Goal: Task Accomplishment & Management: Manage account settings

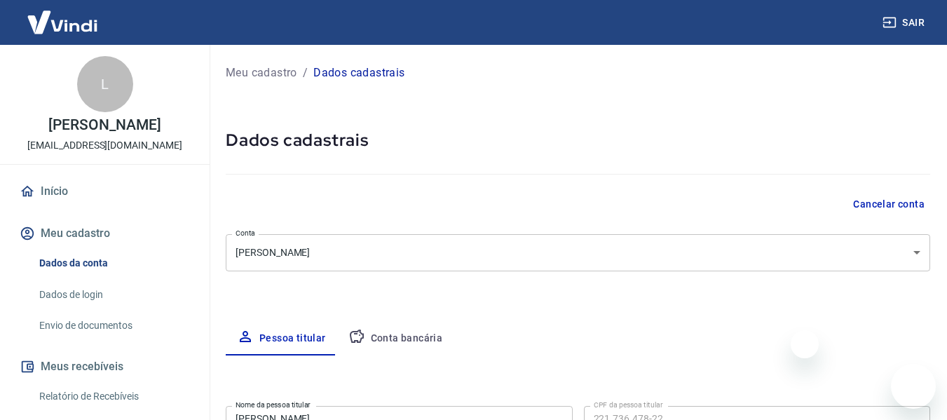
select select "SP"
select select "business"
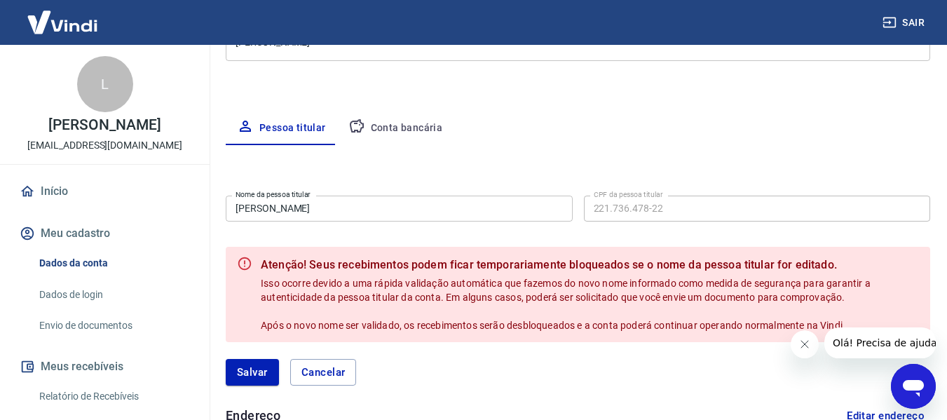
scroll to position [210, 0]
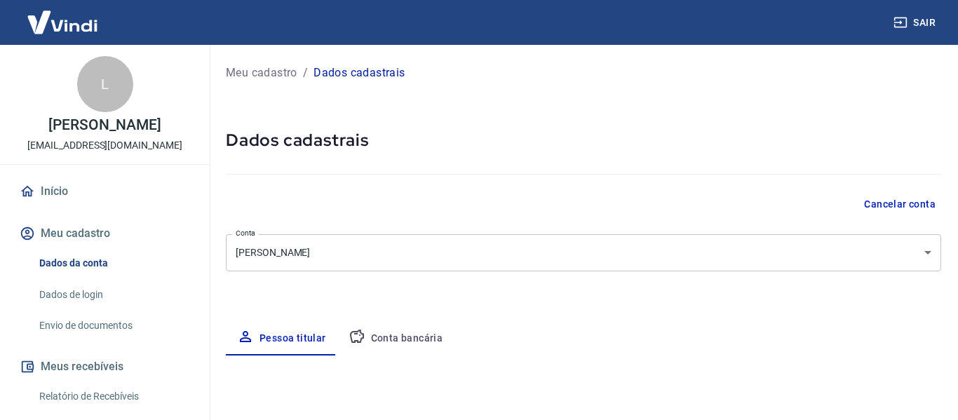
select select "SP"
select select "business"
type input "221.736.478-22"
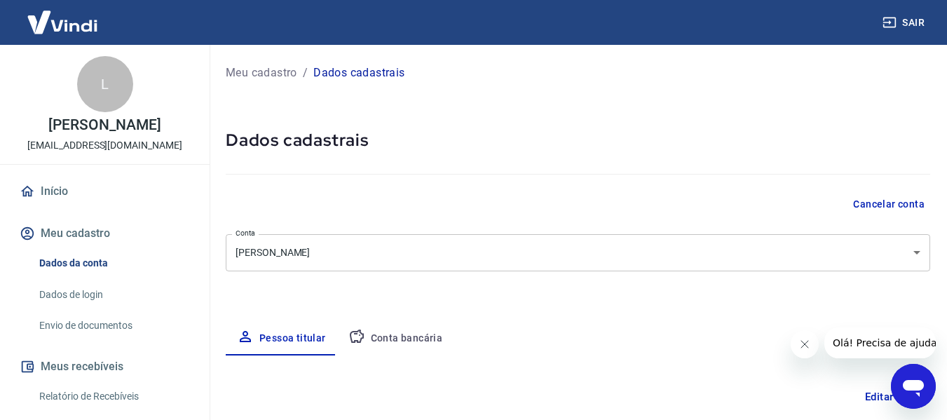
click at [912, 21] on button "Sair" at bounding box center [905, 23] width 50 height 26
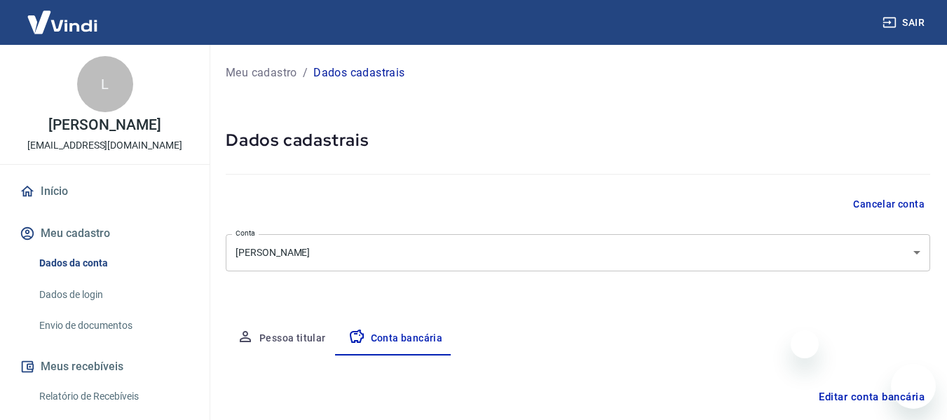
select select "1"
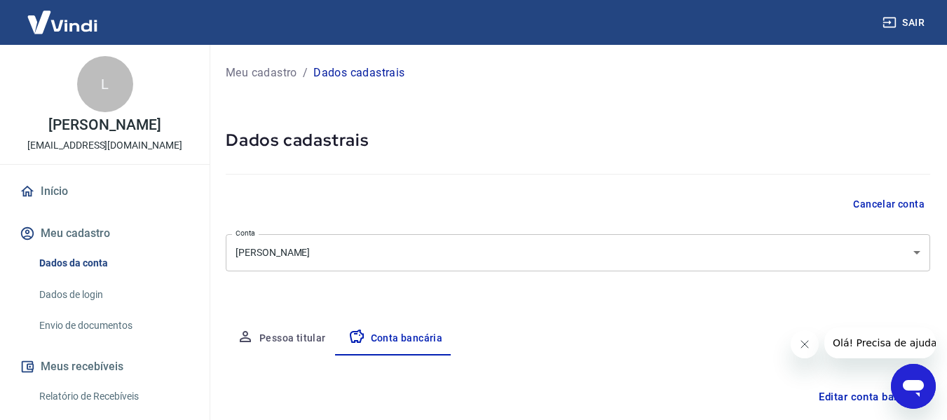
click at [900, 29] on button "Sair" at bounding box center [905, 23] width 50 height 26
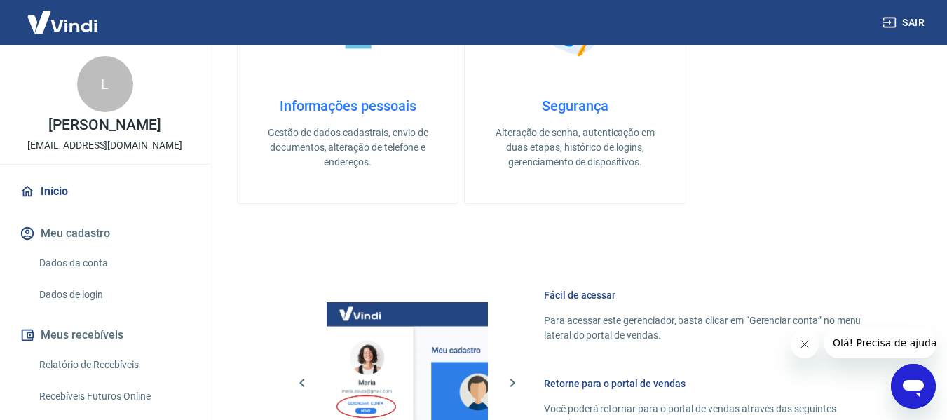
scroll to position [561, 0]
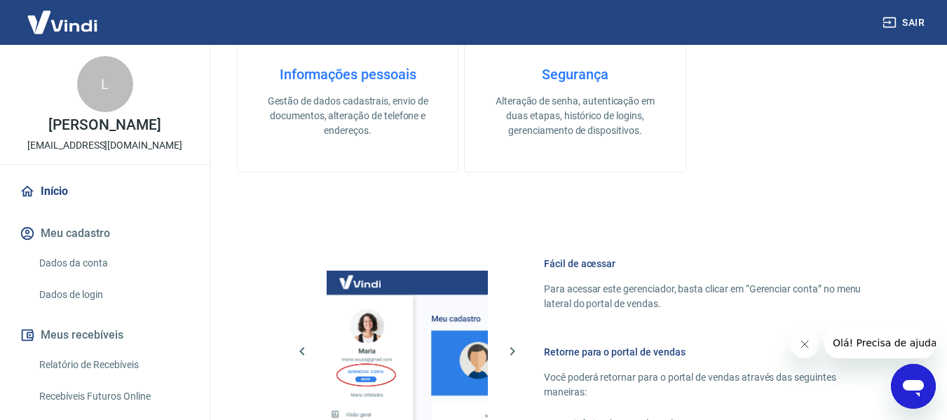
click at [304, 121] on p "Gestão de dados cadastrais, envio de documentos, alteração de telefone e endere…" at bounding box center [347, 116] width 175 height 44
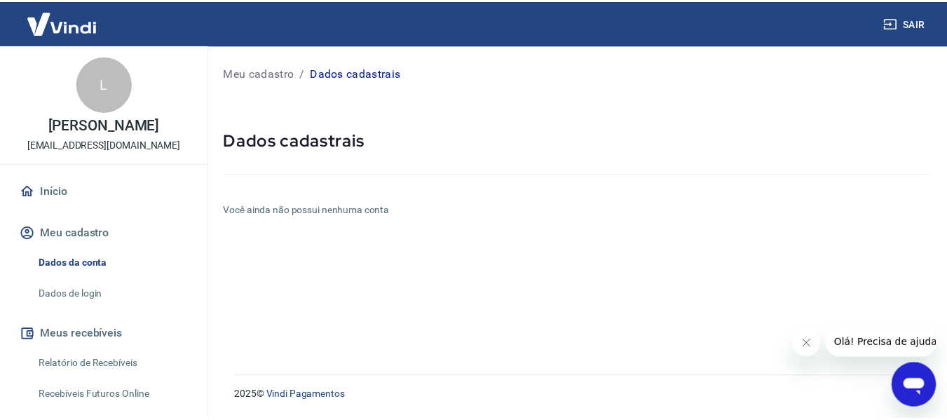
scroll to position [137, 0]
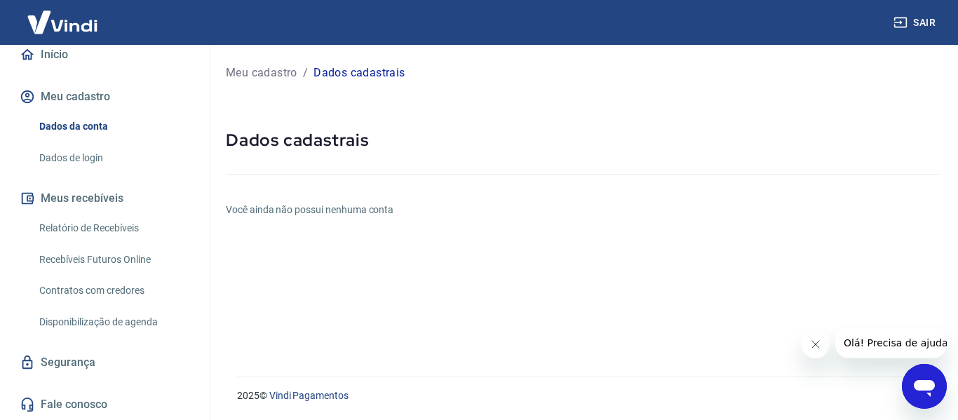
click at [60, 34] on img at bounding box center [62, 22] width 91 height 43
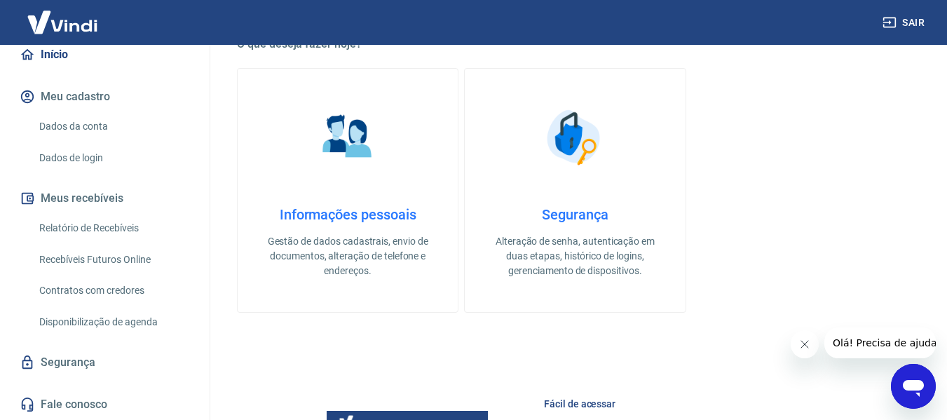
scroll to position [841, 0]
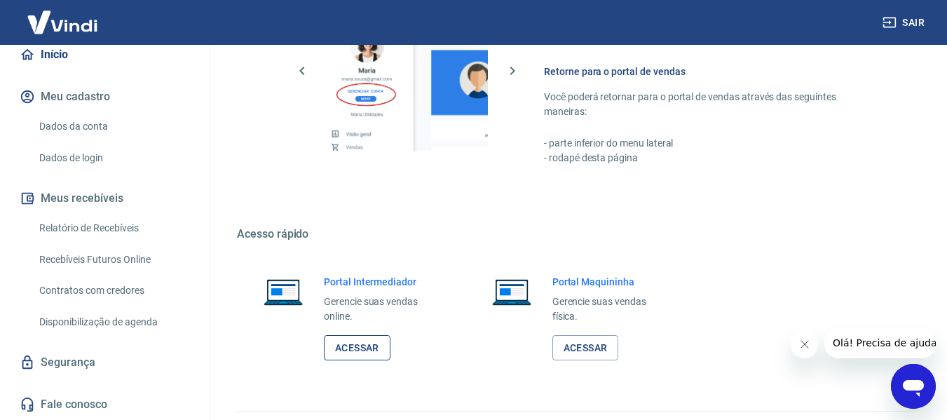
click at [357, 352] on link "Acessar" at bounding box center [357, 348] width 67 height 26
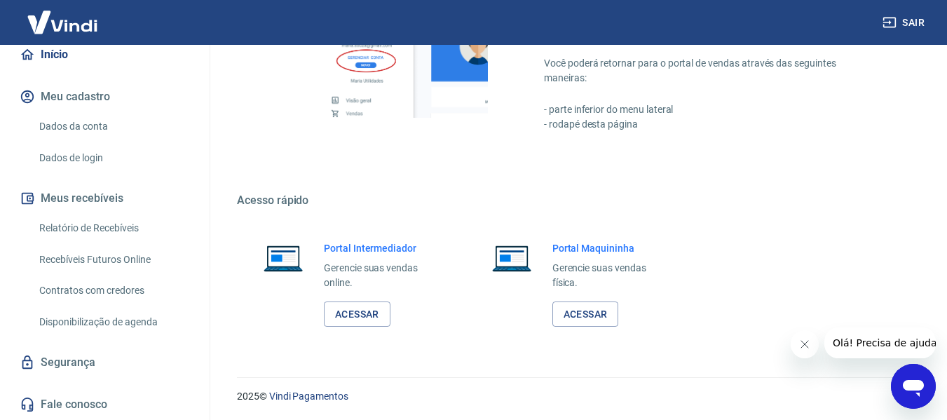
scroll to position [876, 0]
click at [67, 407] on link "Fale conosco" at bounding box center [105, 404] width 176 height 31
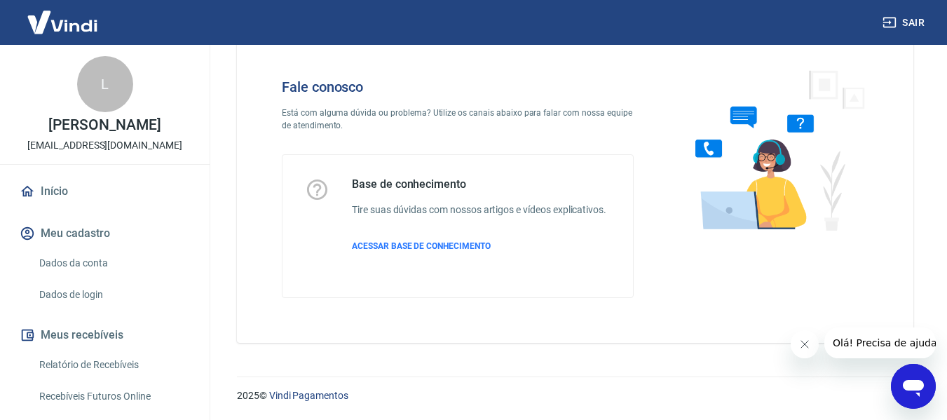
click at [73, 22] on img at bounding box center [62, 22] width 91 height 43
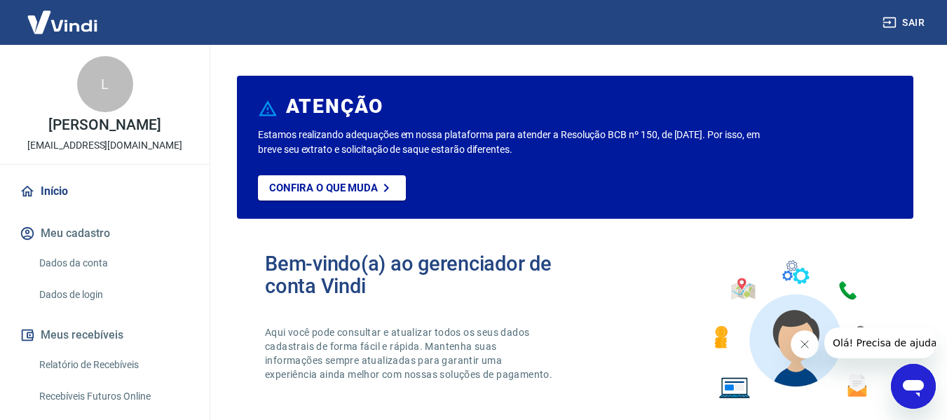
click at [86, 265] on link "Dados da conta" at bounding box center [113, 263] width 159 height 29
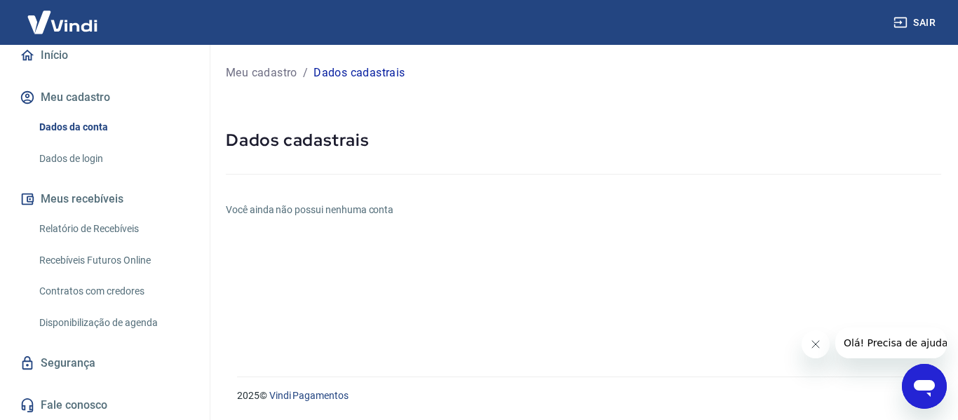
scroll to position [137, 0]
click at [69, 367] on link "Segurança" at bounding box center [105, 362] width 176 height 31
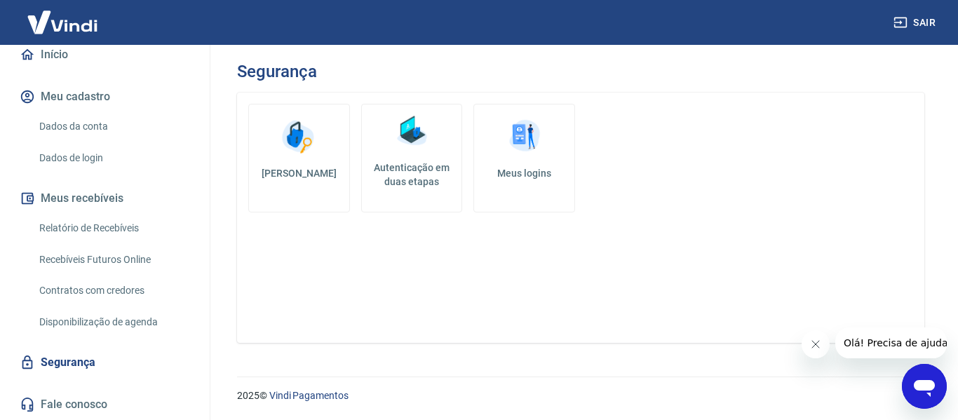
click at [97, 223] on link "Relatório de Recebíveis" at bounding box center [113, 228] width 159 height 29
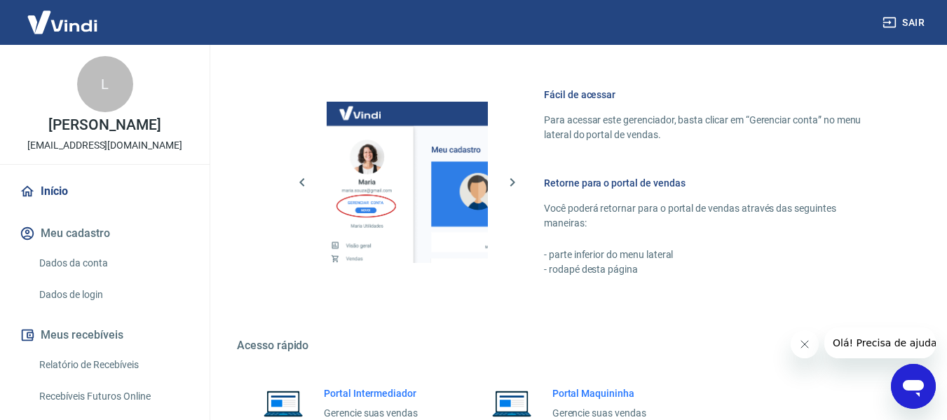
scroll to position [876, 0]
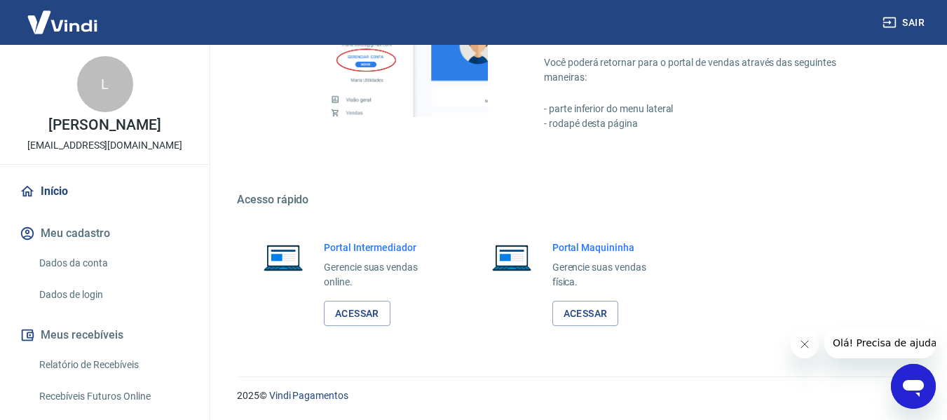
click at [913, 24] on button "Sair" at bounding box center [905, 23] width 50 height 26
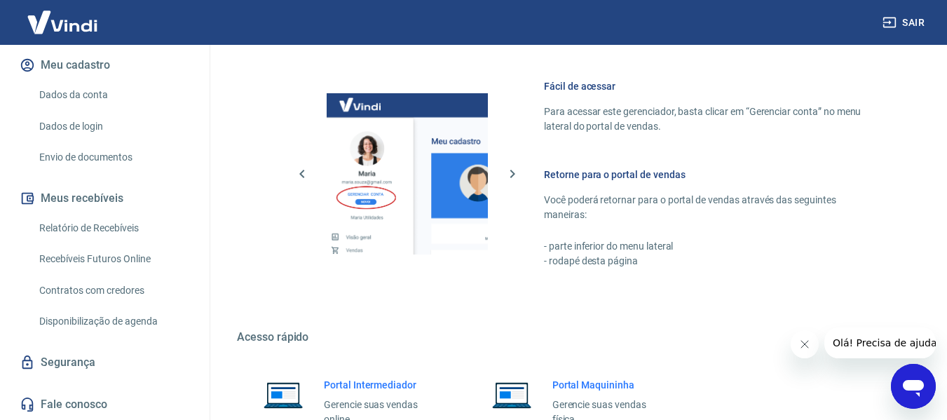
scroll to position [455, 0]
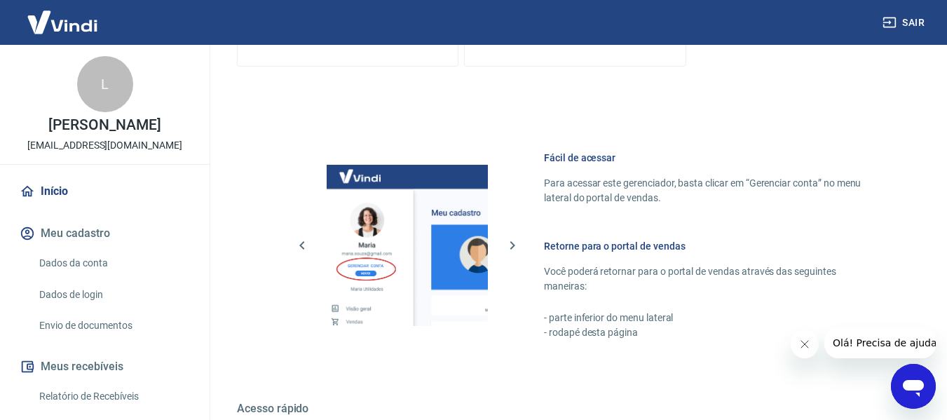
scroll to position [561, 0]
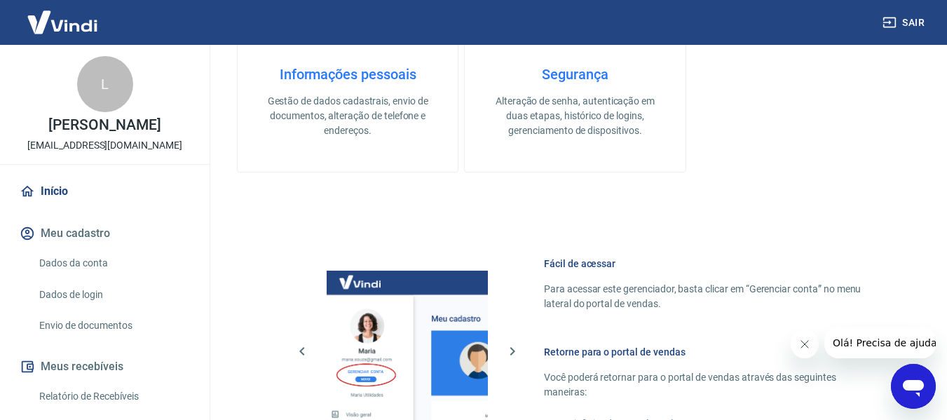
click at [364, 94] on p "Gestão de dados cadastrais, envio de documentos, alteração de telefone e endere…" at bounding box center [347, 116] width 175 height 44
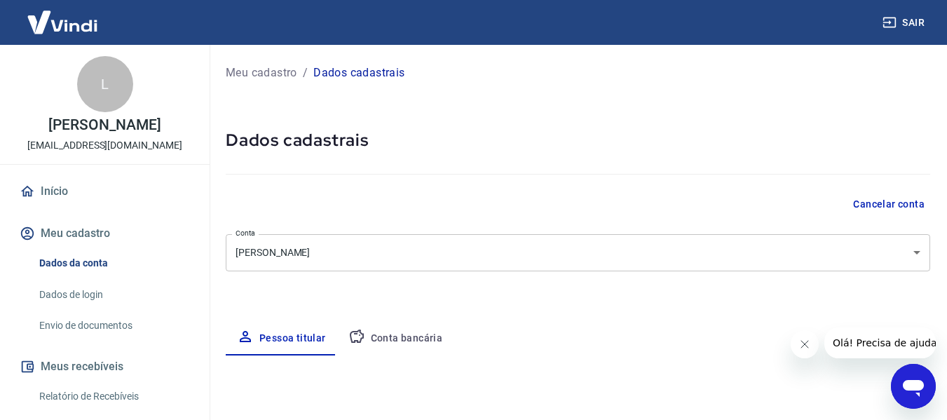
select select "SP"
select select "business"
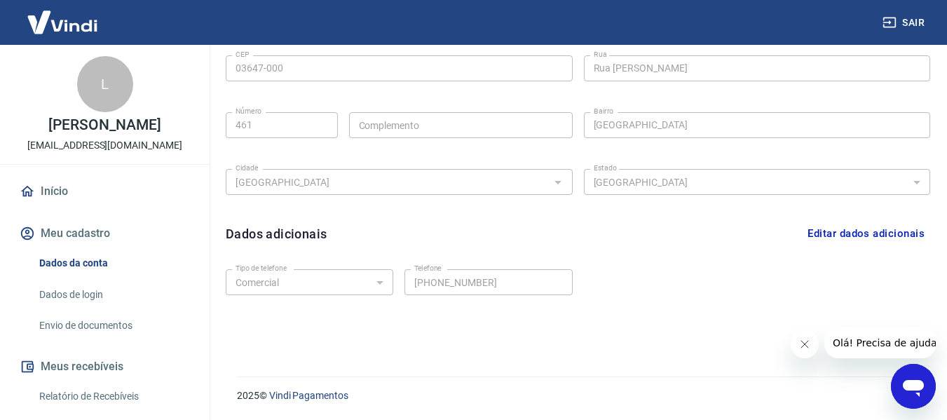
scroll to position [168, 0]
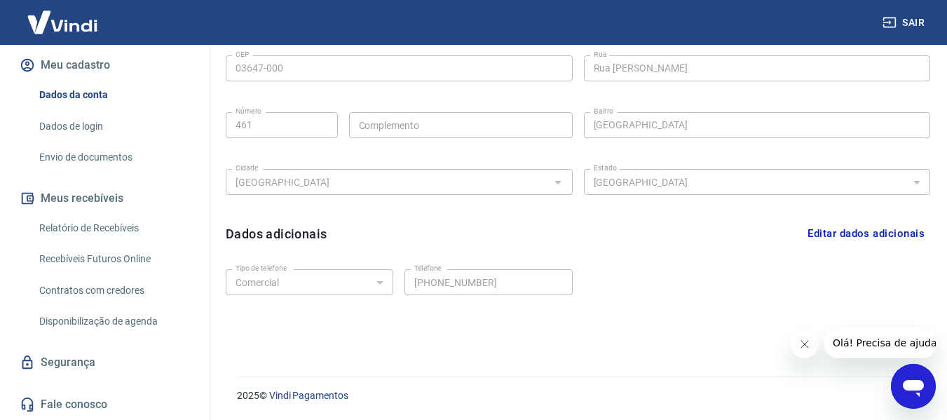
click at [100, 118] on link "Dados de login" at bounding box center [113, 126] width 159 height 29
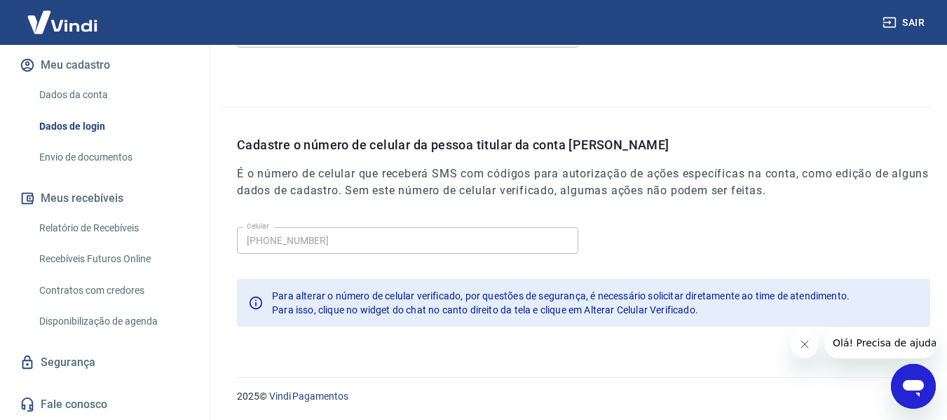
scroll to position [478, 0]
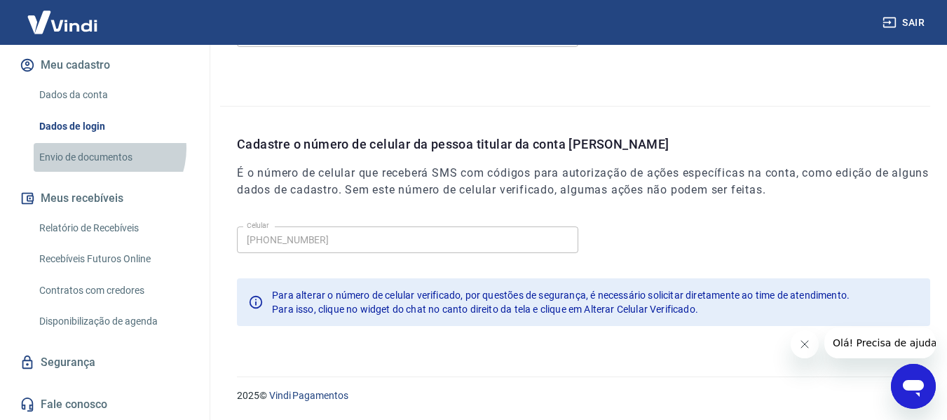
click at [104, 149] on link "Envio de documentos" at bounding box center [113, 157] width 159 height 29
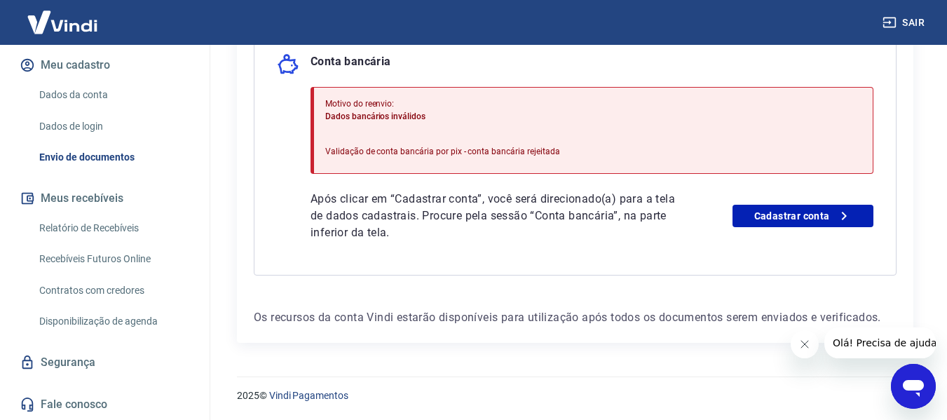
scroll to position [292, 0]
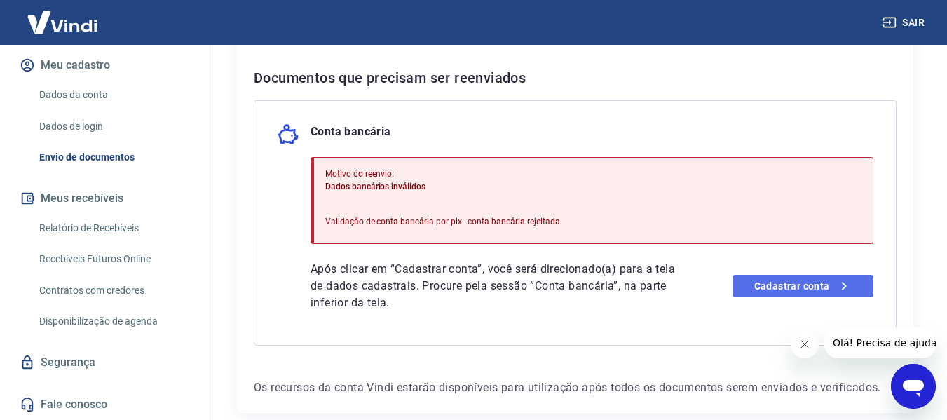
click at [740, 281] on link "Cadastrar conta" at bounding box center [803, 286] width 141 height 22
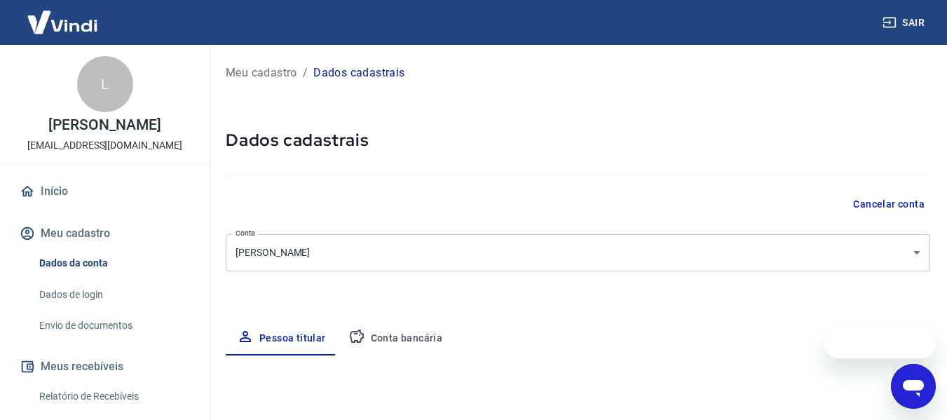
select select "SP"
select select "business"
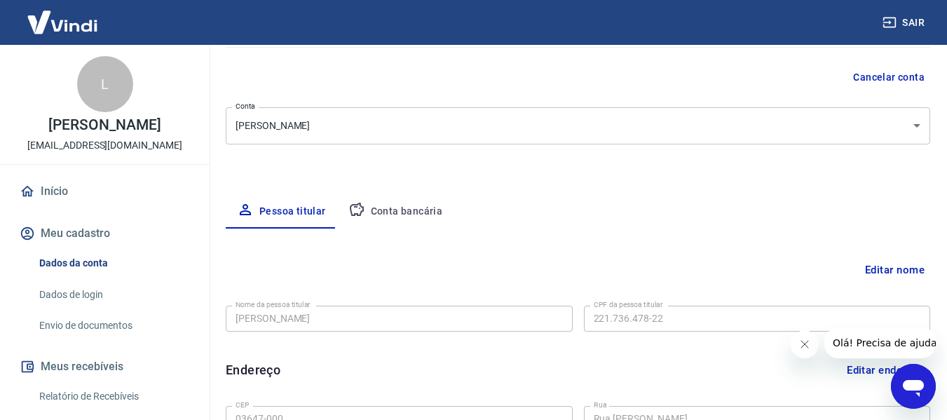
click at [407, 207] on button "Conta bancária" at bounding box center [395, 212] width 117 height 34
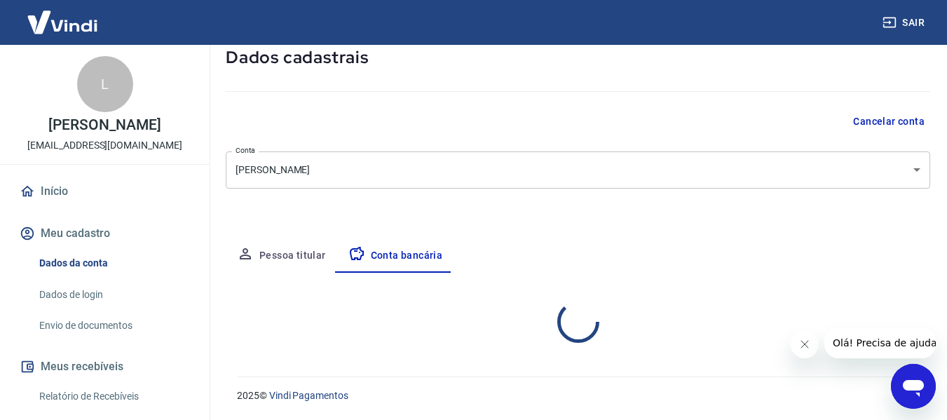
select select "1"
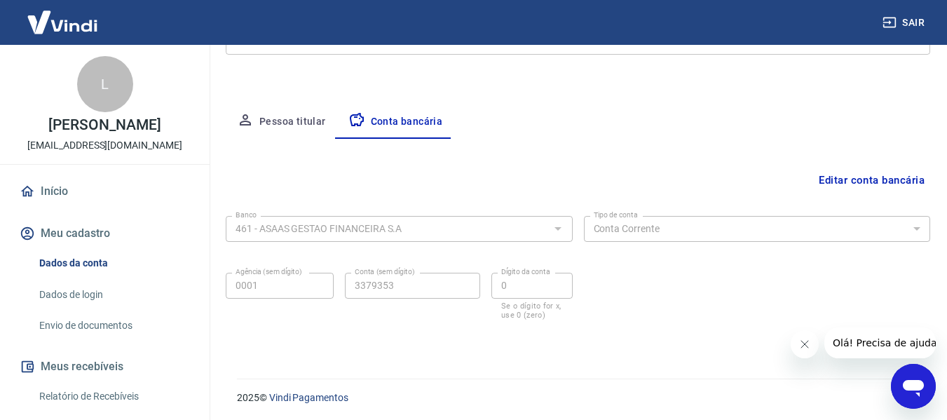
scroll to position [219, 0]
click at [867, 182] on button "Editar conta bancária" at bounding box center [871, 178] width 117 height 27
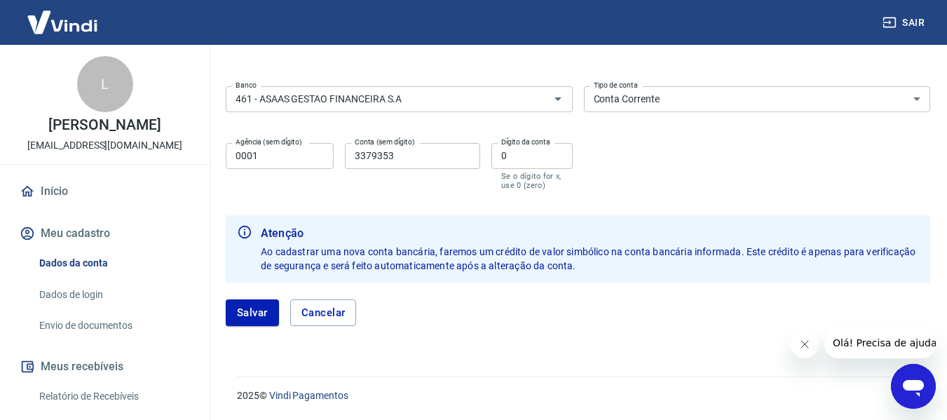
scroll to position [250, 0]
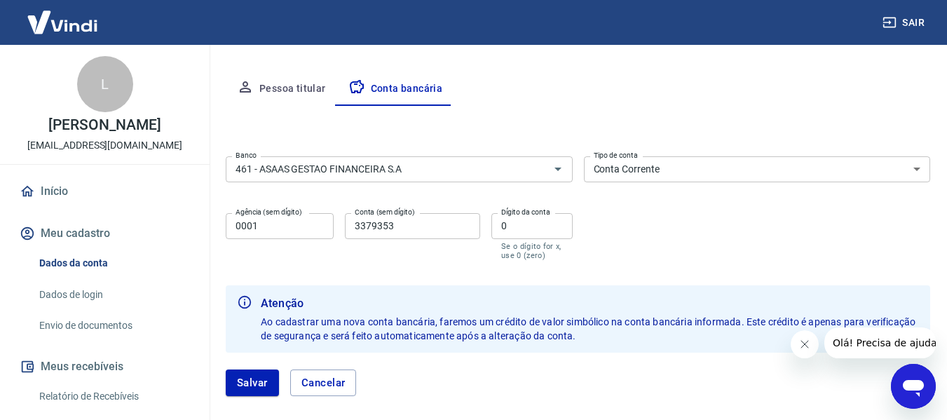
click at [377, 232] on input "3379353" at bounding box center [412, 226] width 135 height 26
click at [530, 227] on input "0" at bounding box center [532, 226] width 81 height 26
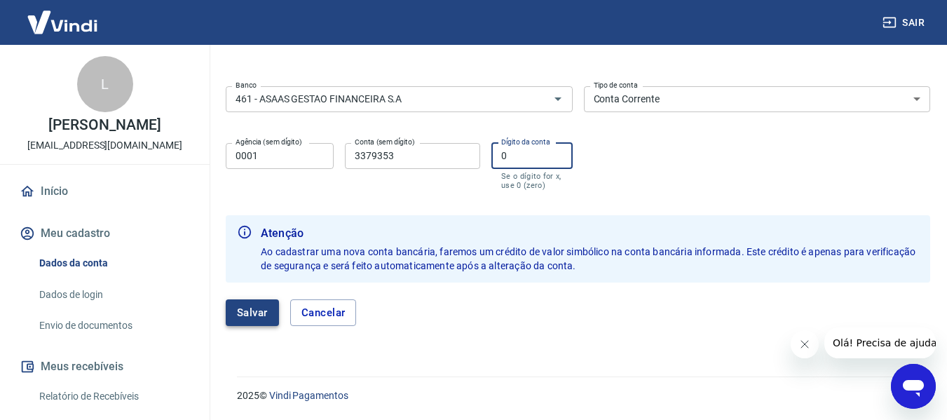
click at [267, 317] on button "Salvar" at bounding box center [252, 312] width 53 height 27
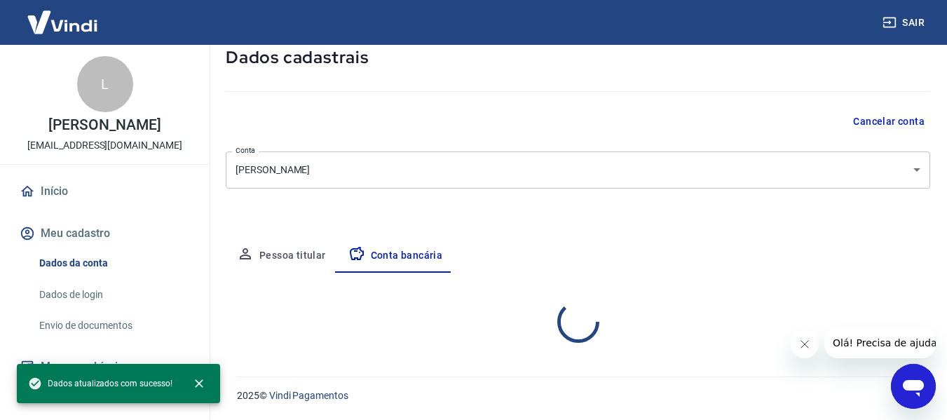
select select "1"
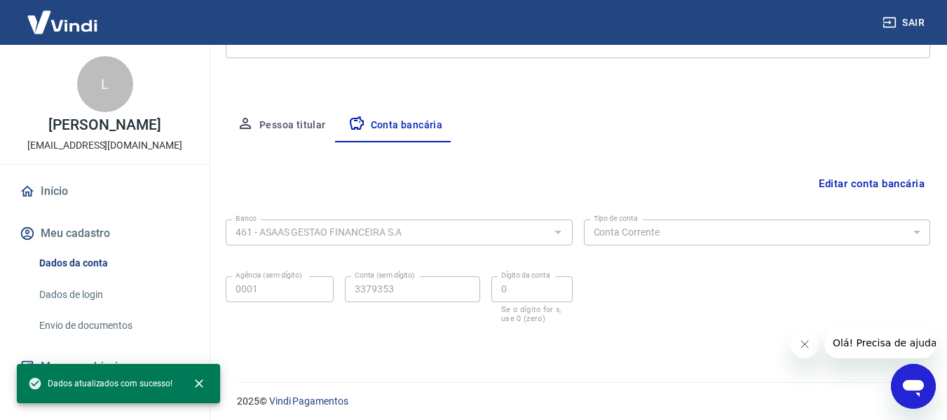
scroll to position [219, 0]
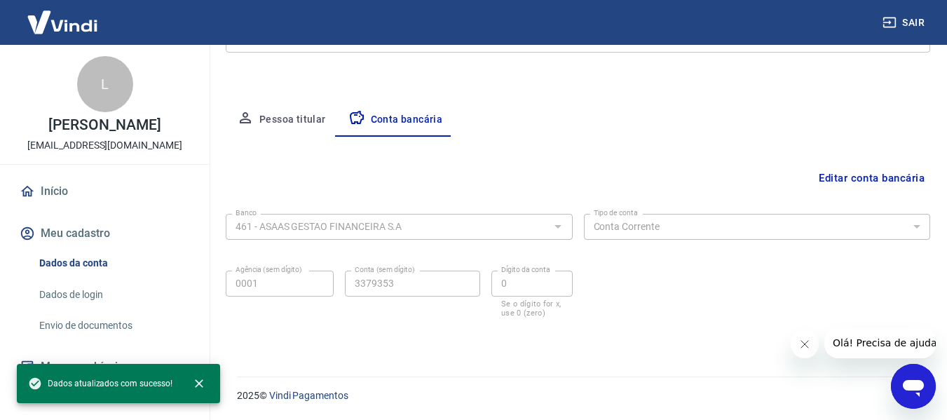
click at [298, 108] on button "Pessoa titular" at bounding box center [281, 120] width 111 height 34
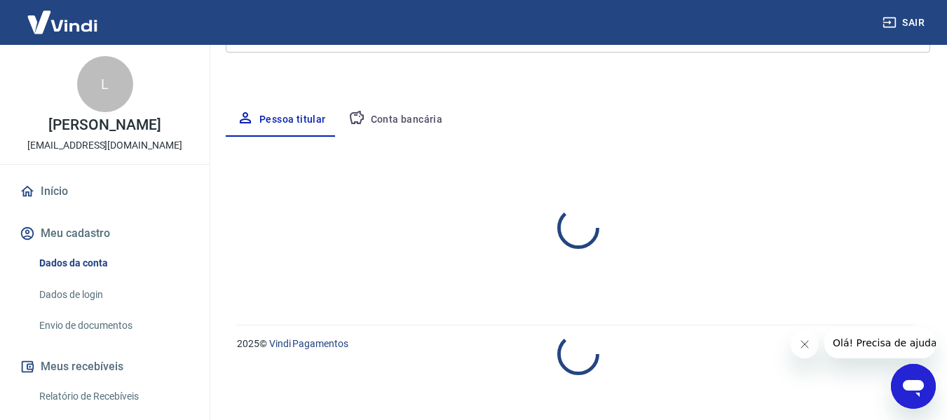
select select "SP"
select select "business"
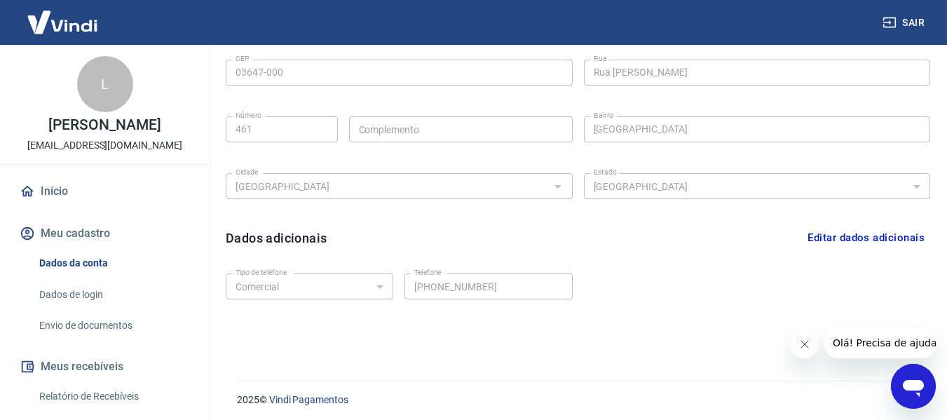
scroll to position [477, 0]
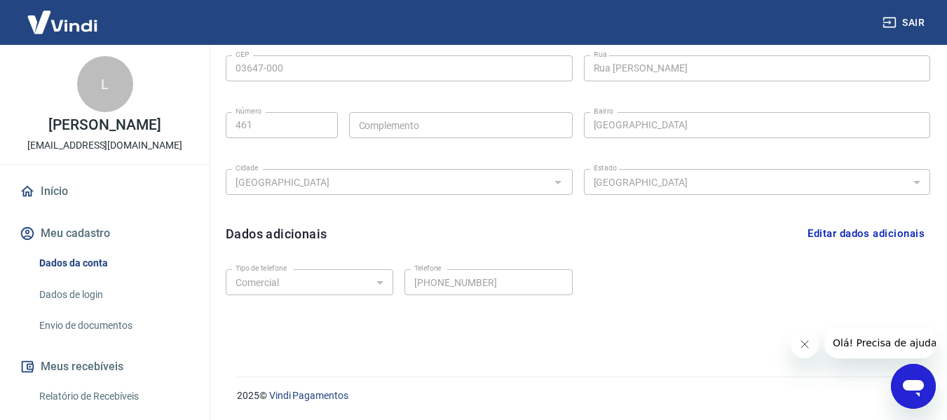
click at [806, 350] on button "Fechar mensagem da empresa" at bounding box center [804, 344] width 28 height 28
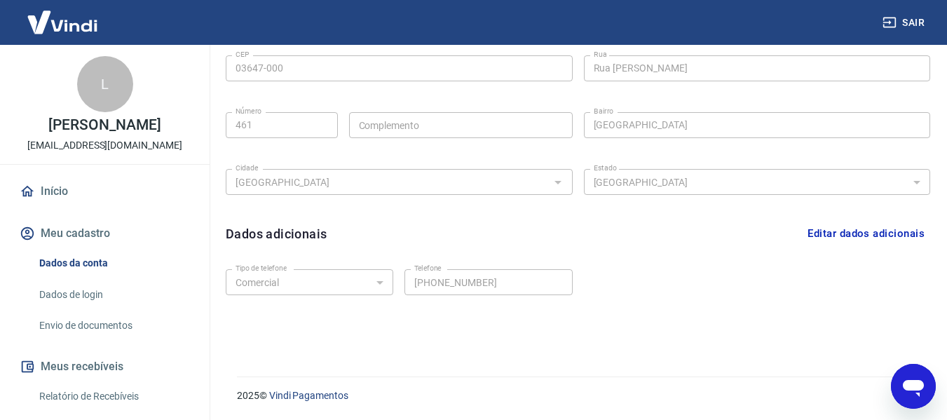
scroll to position [57, 0]
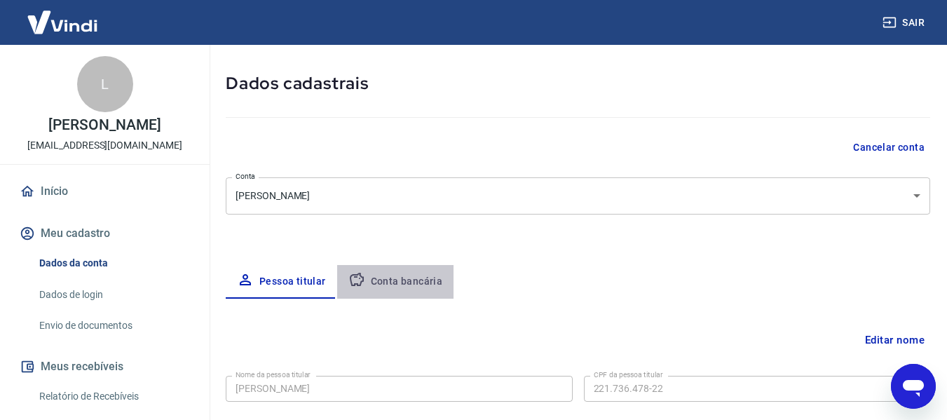
click at [416, 284] on button "Conta bancária" at bounding box center [395, 282] width 117 height 34
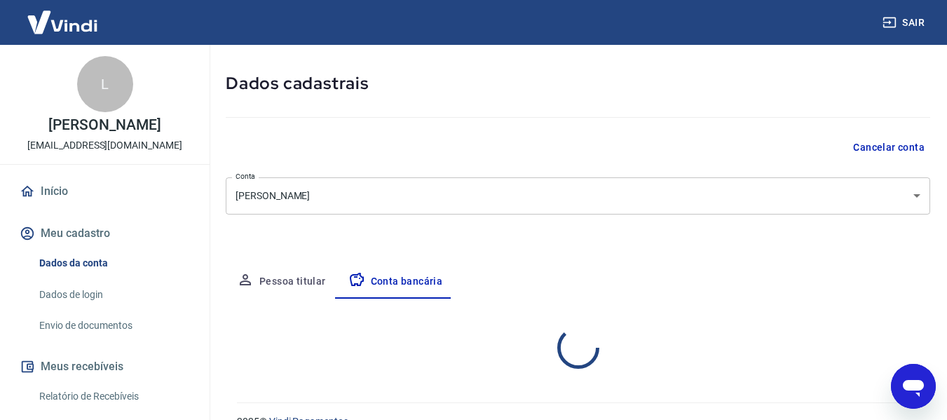
select select "1"
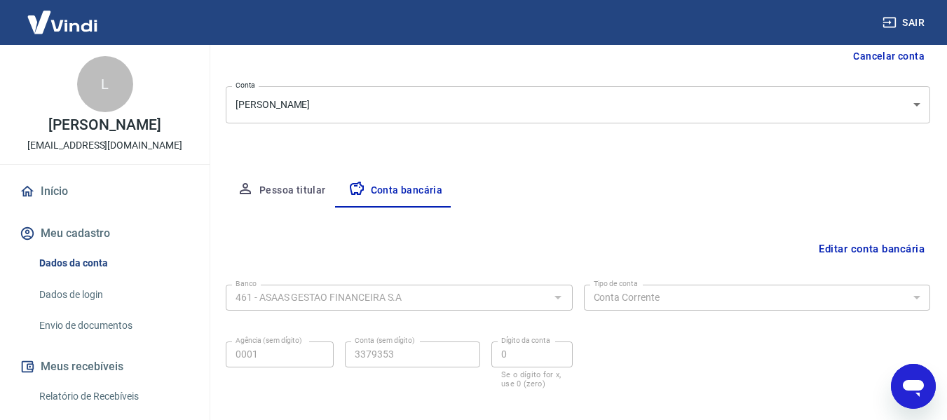
scroll to position [219, 0]
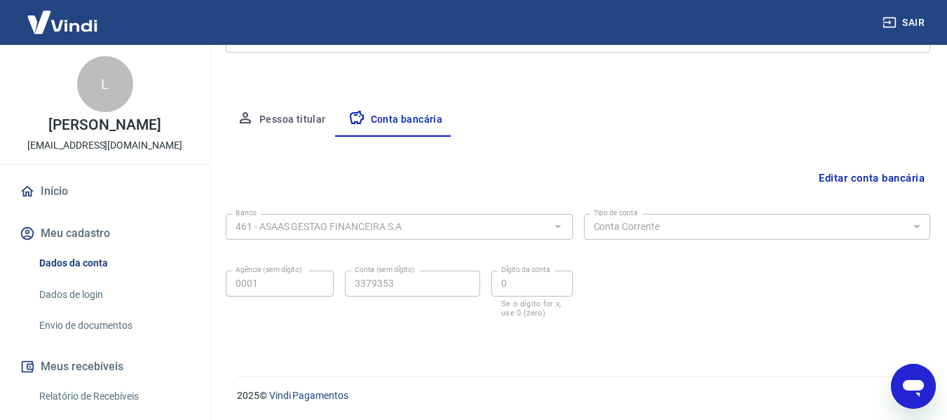
click at [72, 298] on link "Dados de login" at bounding box center [113, 294] width 159 height 29
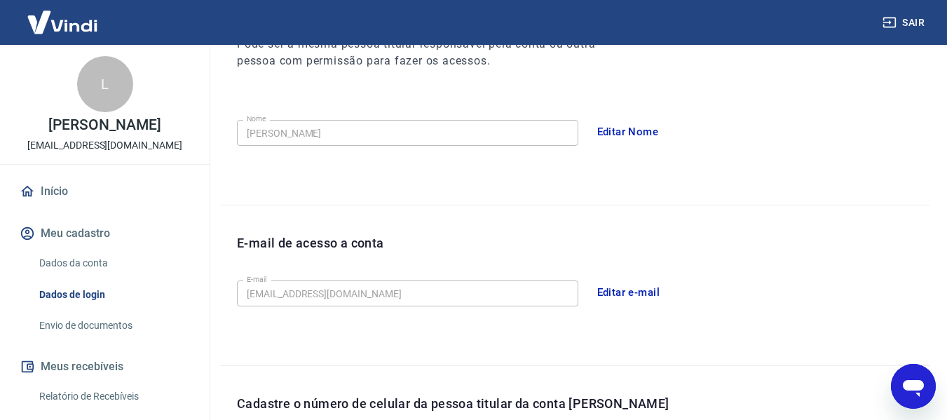
scroll to position [478, 0]
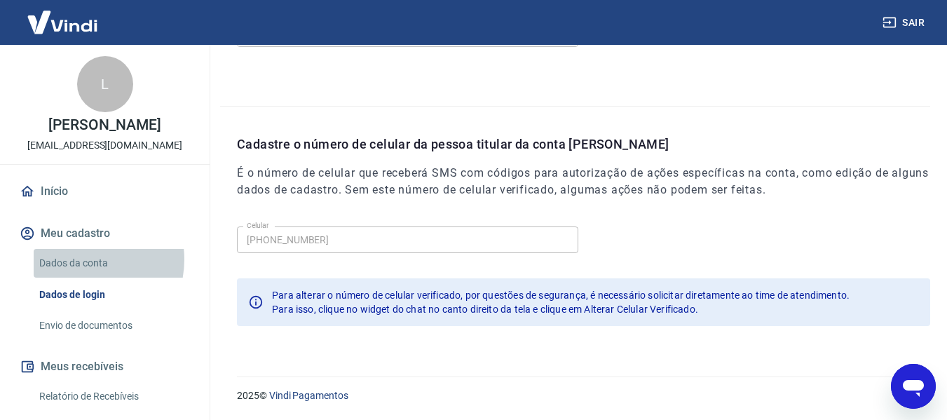
click at [81, 259] on link "Dados da conta" at bounding box center [113, 263] width 159 height 29
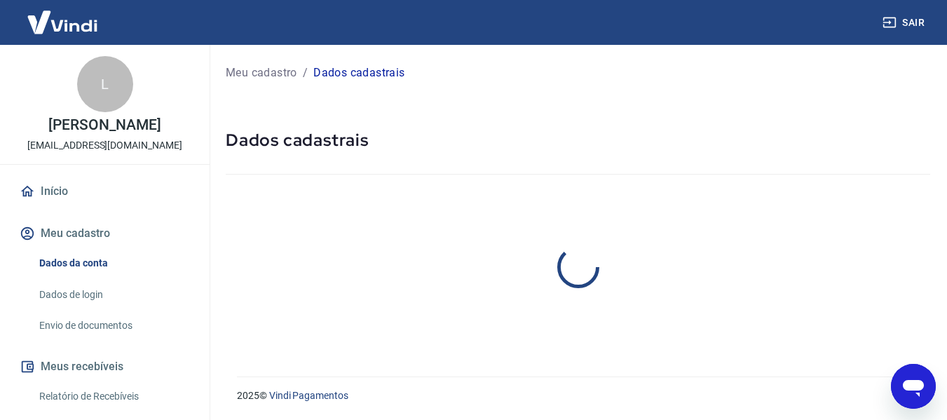
select select "SP"
select select "business"
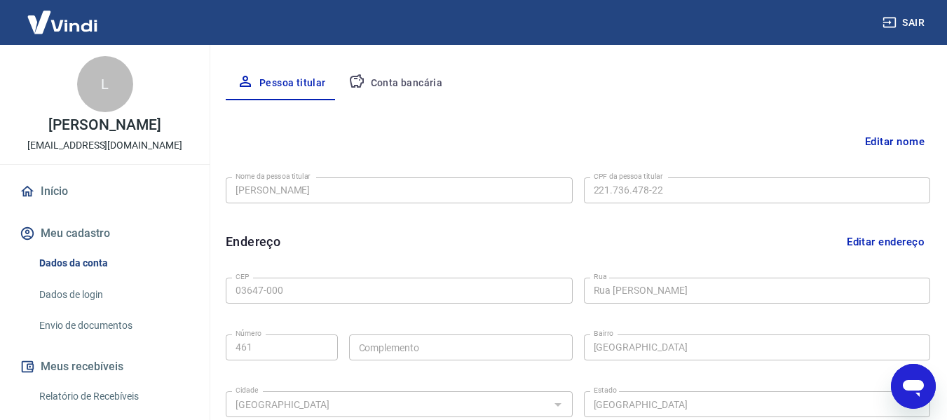
scroll to position [280, 0]
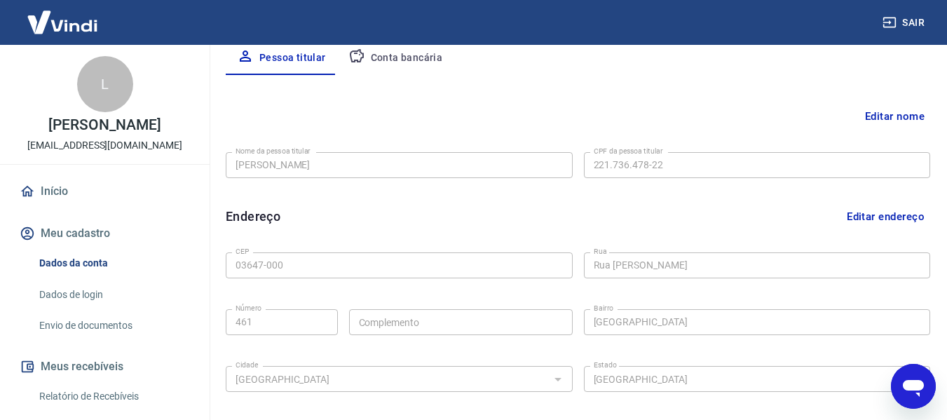
click at [394, 41] on div "Sair" at bounding box center [473, 22] width 947 height 45
click at [52, 309] on div "Dados da conta Dados de login Envio de documentos" at bounding box center [105, 294] width 176 height 91
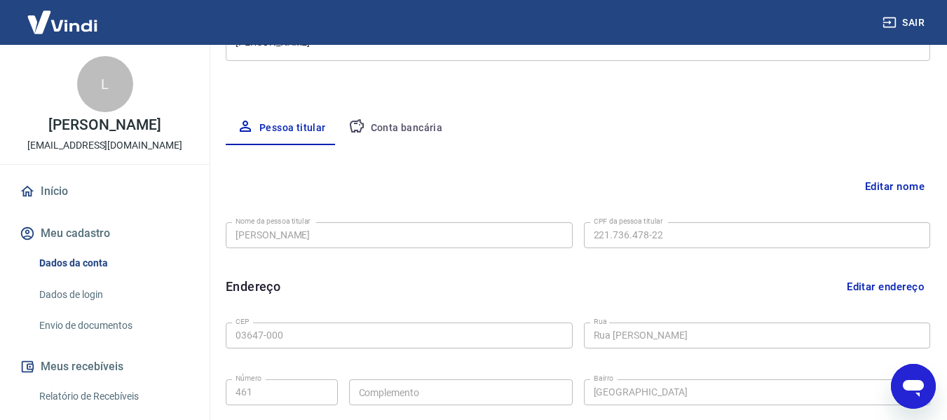
click at [53, 309] on div "Dados da conta Dados de login Envio de documentos" at bounding box center [105, 294] width 176 height 91
click at [57, 318] on link "Envio de documentos" at bounding box center [113, 325] width 159 height 29
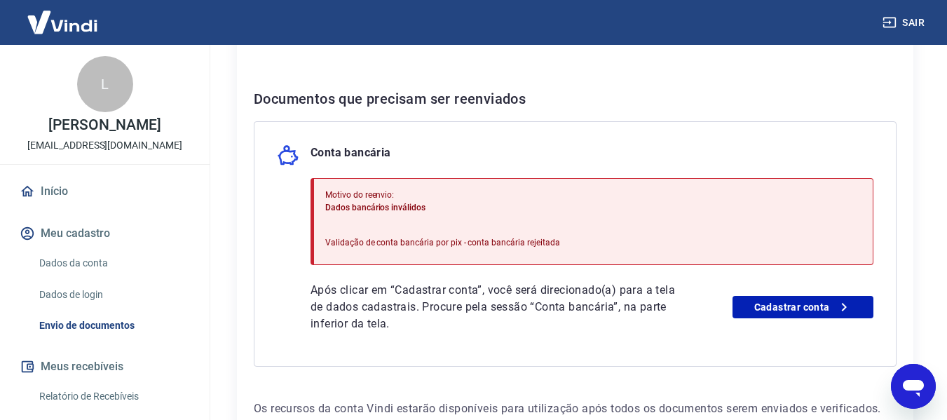
scroll to position [280, 0]
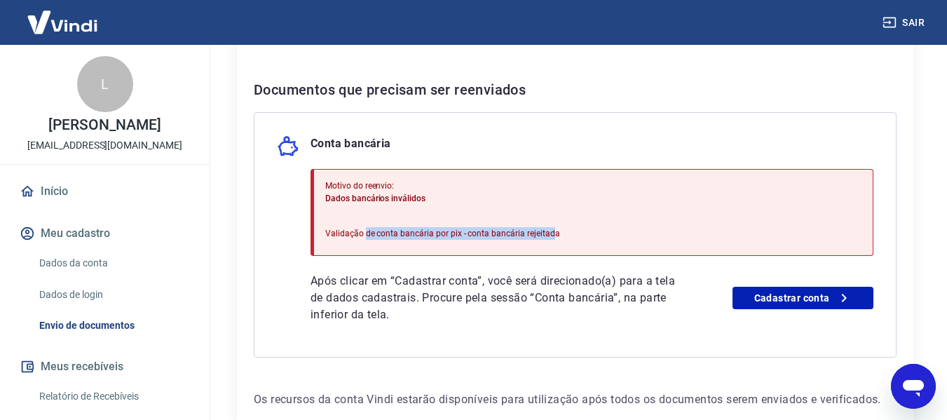
drag, startPoint x: 392, startPoint y: 224, endPoint x: 552, endPoint y: 229, distance: 160.0
click at [552, 229] on div "Motivo do reenvio: Dados bancários inválidos Validação de conta bancária por pi…" at bounding box center [442, 212] width 235 height 77
click at [552, 229] on p "Validação de conta bancária por pix - conta bancária rejeitada" at bounding box center [442, 233] width 235 height 13
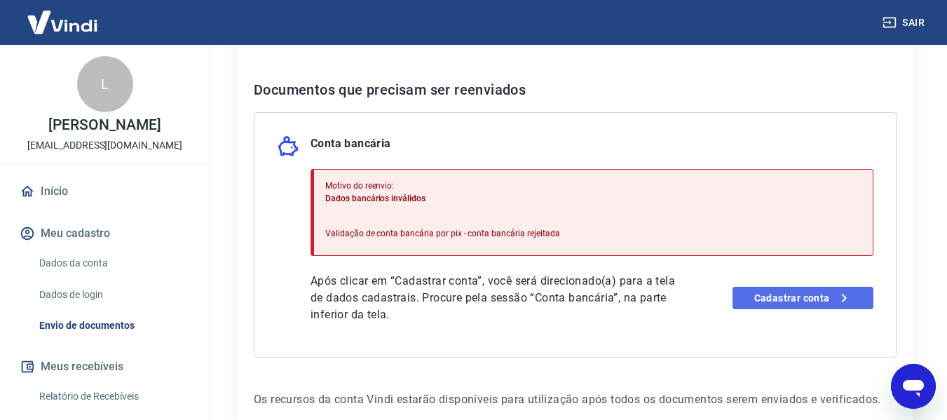
click at [757, 306] on link "Cadastrar conta" at bounding box center [803, 298] width 141 height 22
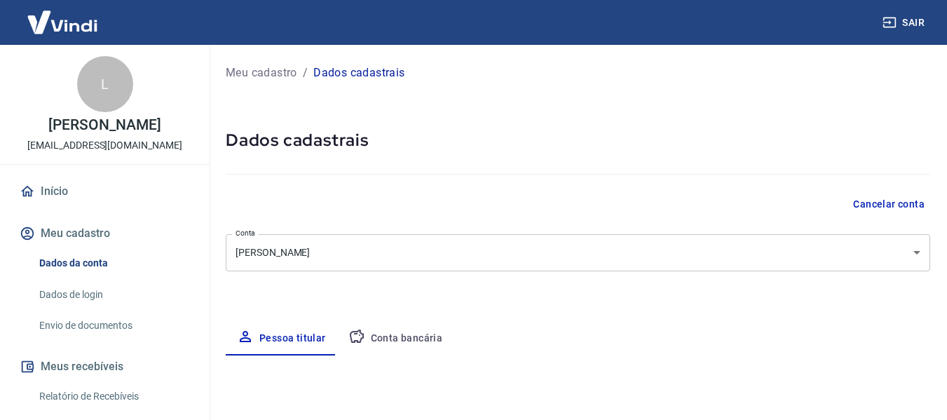
select select "SP"
select select "business"
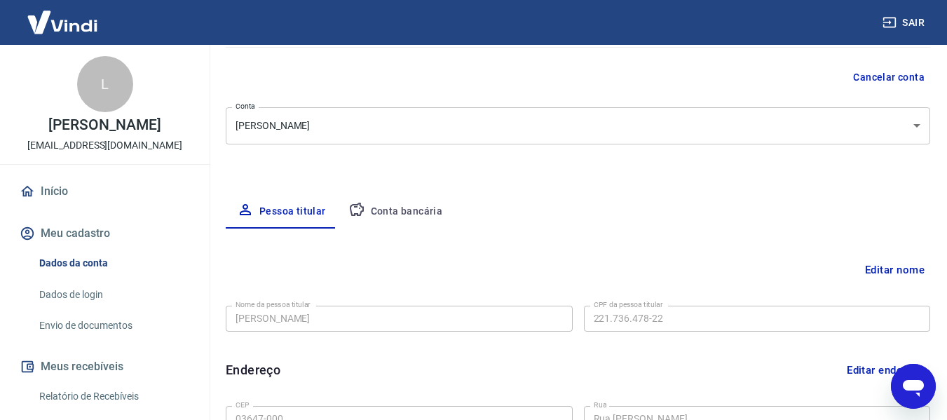
click at [376, 203] on button "Conta bancária" at bounding box center [395, 212] width 117 height 34
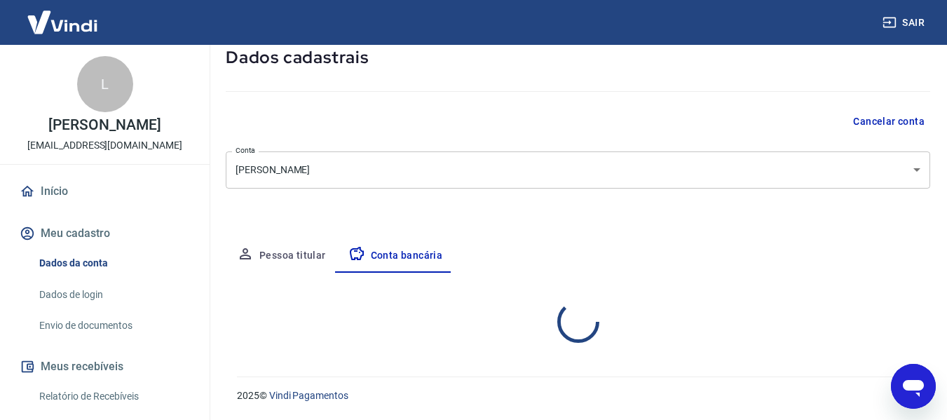
select select "1"
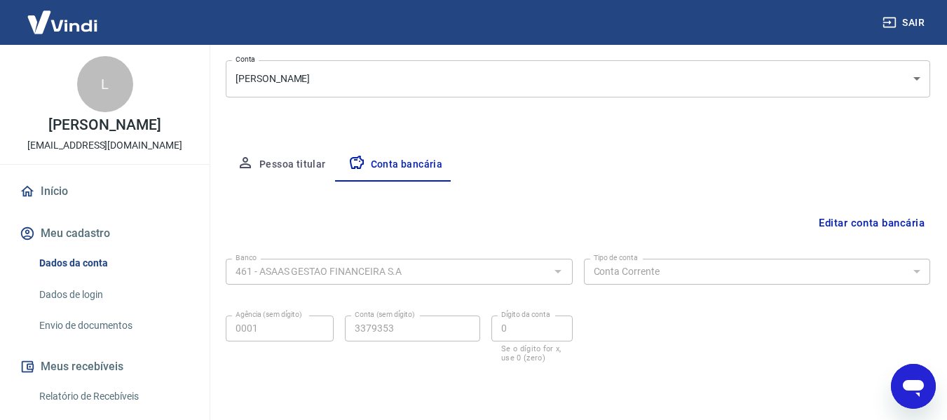
scroll to position [219, 0]
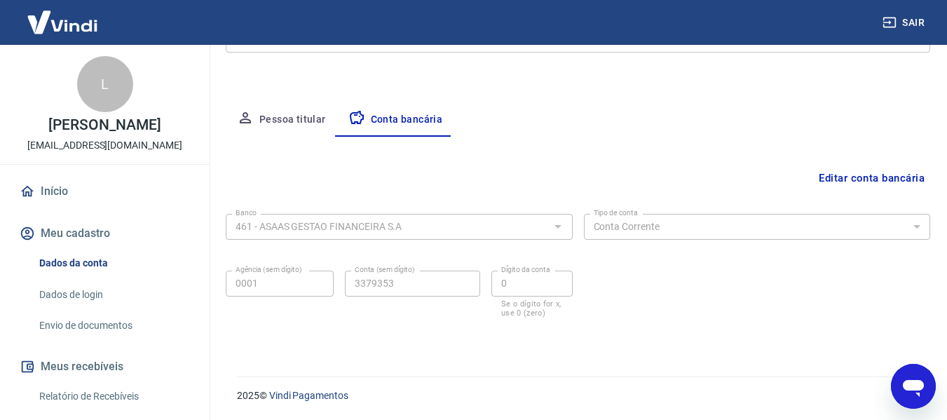
click at [860, 194] on div "Editar conta bancária Banco 461 - ASAAS GESTAO FINANCEIRA S.A Banco Tipo de con…" at bounding box center [578, 240] width 705 height 206
click at [860, 185] on button "Editar conta bancária" at bounding box center [871, 178] width 117 height 27
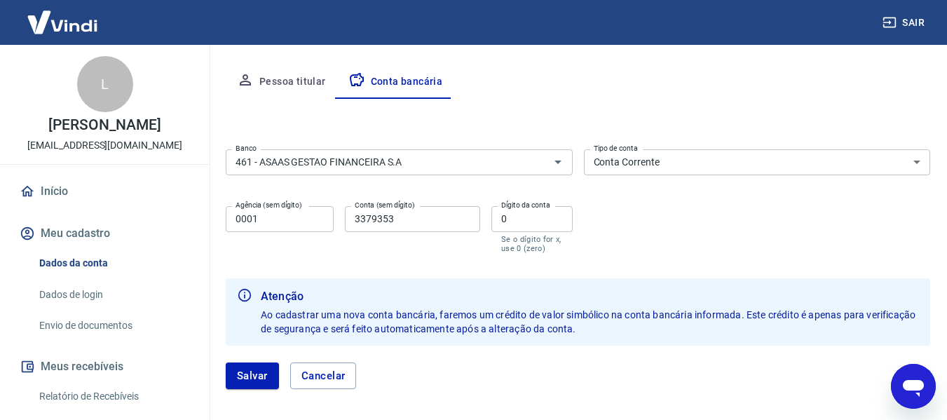
scroll to position [289, 0]
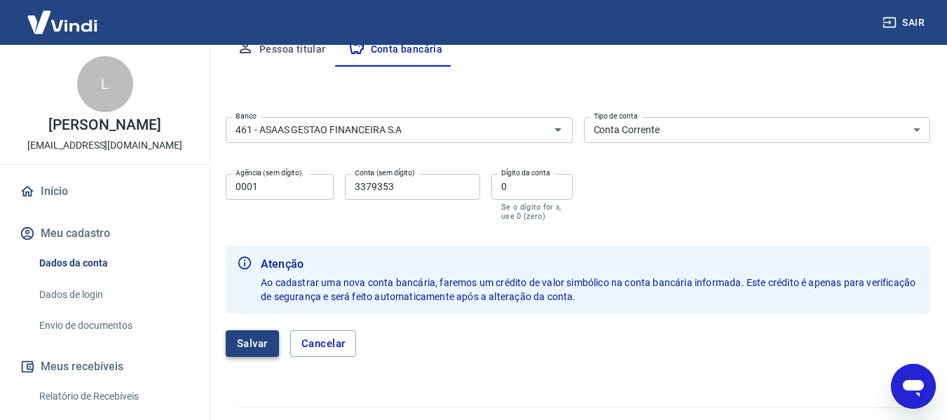
click at [271, 346] on button "Salvar" at bounding box center [252, 343] width 53 height 27
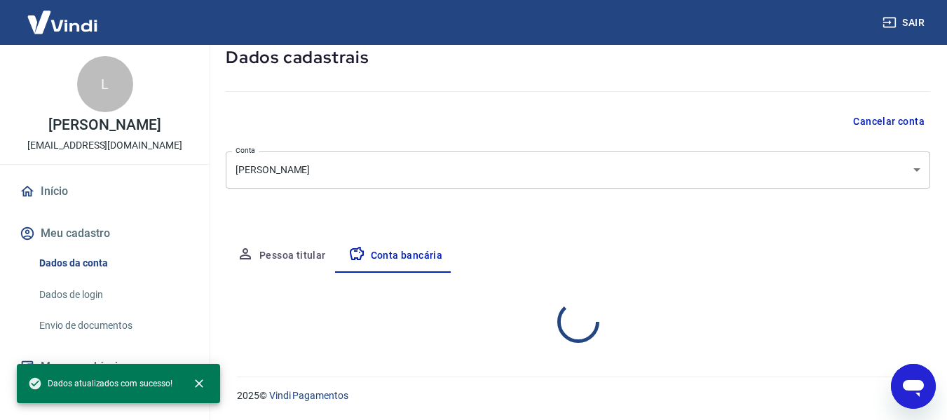
select select "1"
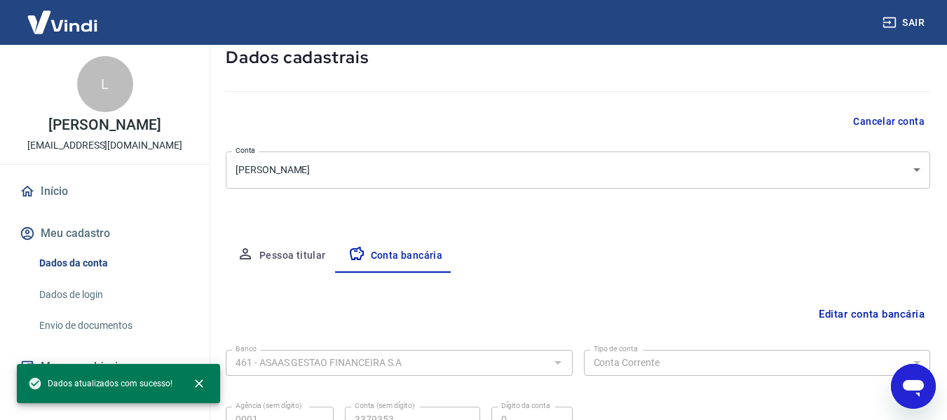
scroll to position [219, 0]
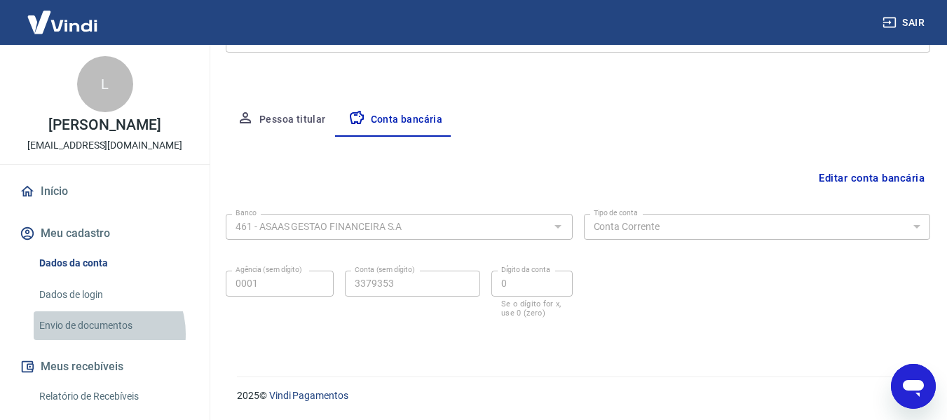
click at [97, 334] on link "Envio de documentos" at bounding box center [113, 325] width 159 height 29
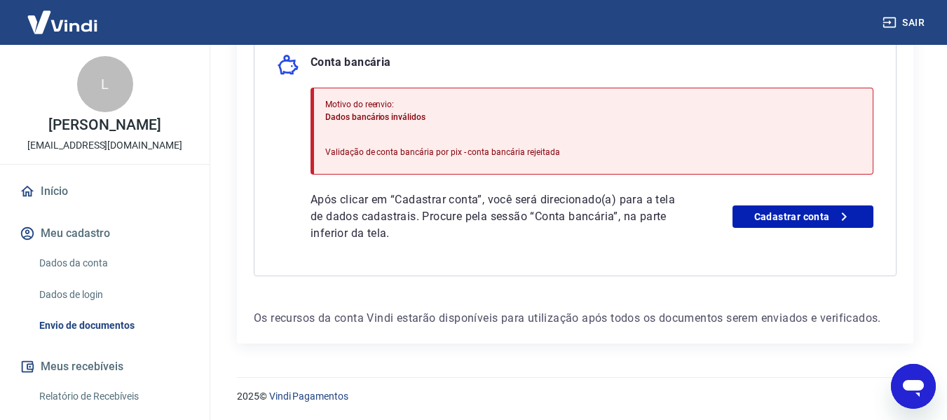
scroll to position [362, 0]
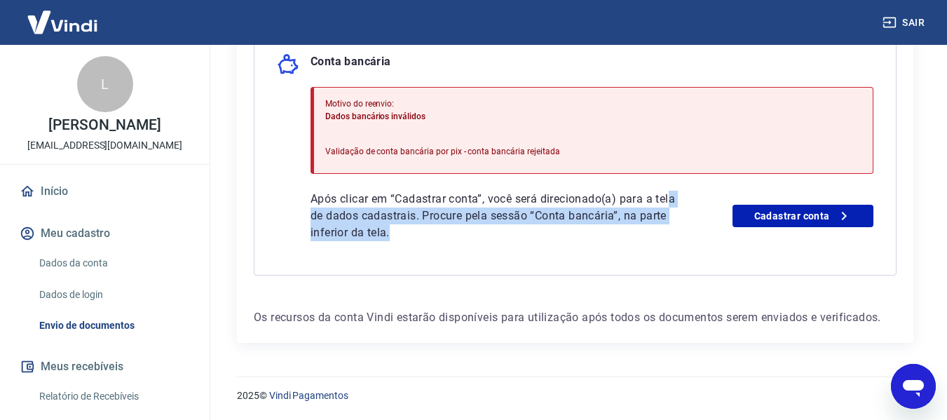
drag, startPoint x: 323, startPoint y: 215, endPoint x: 560, endPoint y: 238, distance: 238.1
click at [560, 238] on p "Após clicar em “Cadastrar conta”, você será direcionado(a) para a tela de dados…" at bounding box center [494, 216] width 366 height 50
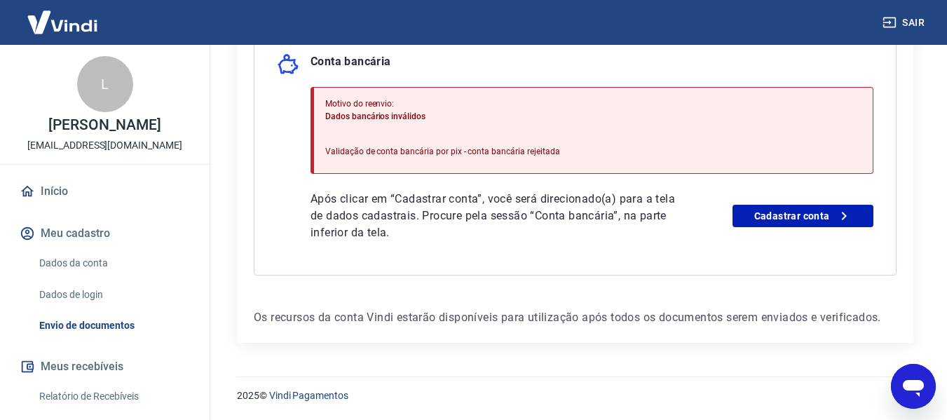
click at [828, 232] on div "Após clicar em “Cadastrar conta”, você será direcionado(a) para a tela de dados…" at bounding box center [592, 216] width 563 height 50
click at [828, 231] on div "Após clicar em “Cadastrar conta”, você será direcionado(a) para a tela de dados…" at bounding box center [592, 216] width 563 height 50
click at [827, 216] on link "Cadastrar conta" at bounding box center [803, 216] width 141 height 22
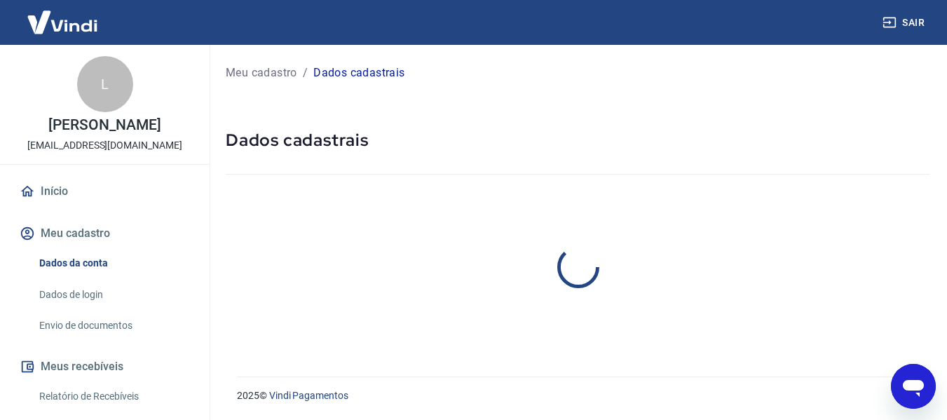
select select "SP"
select select "business"
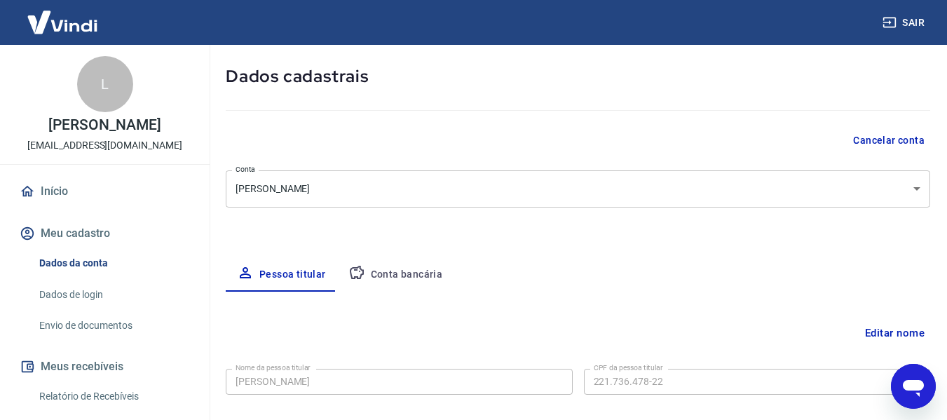
scroll to position [57, 0]
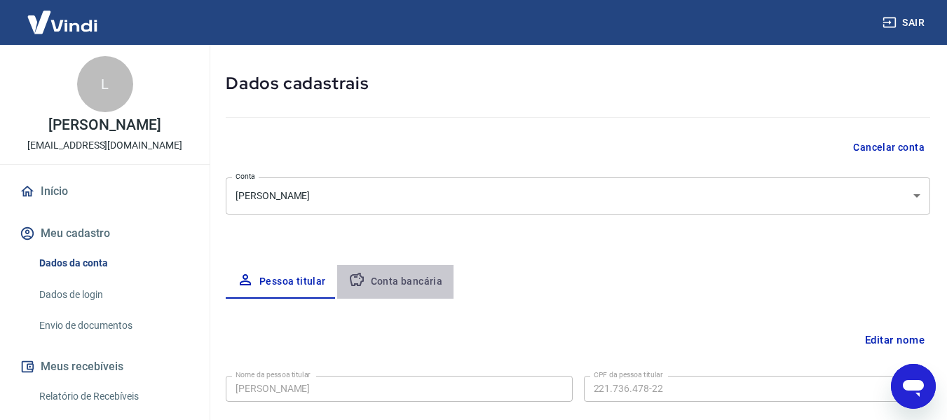
click at [404, 285] on button "Conta bancária" at bounding box center [395, 282] width 117 height 34
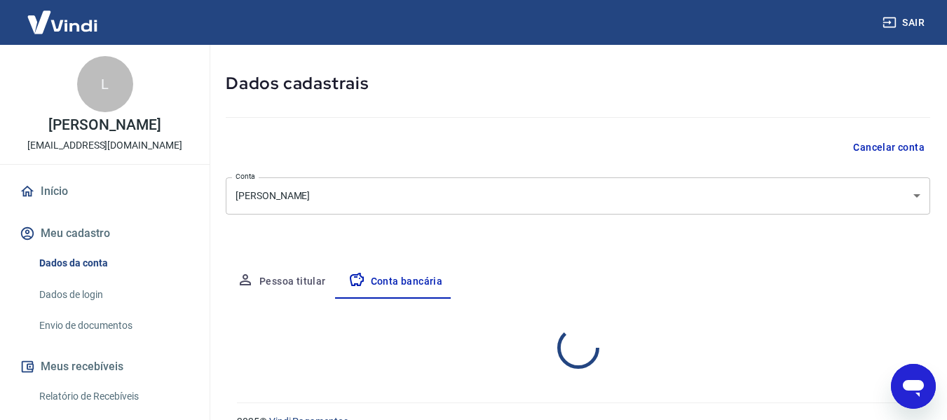
select select "1"
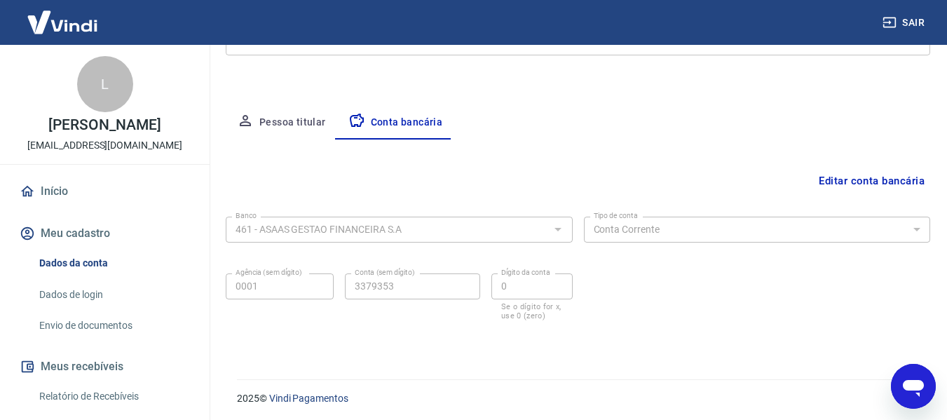
scroll to position [219, 0]
click at [832, 187] on button "Editar conta bancária" at bounding box center [871, 178] width 117 height 27
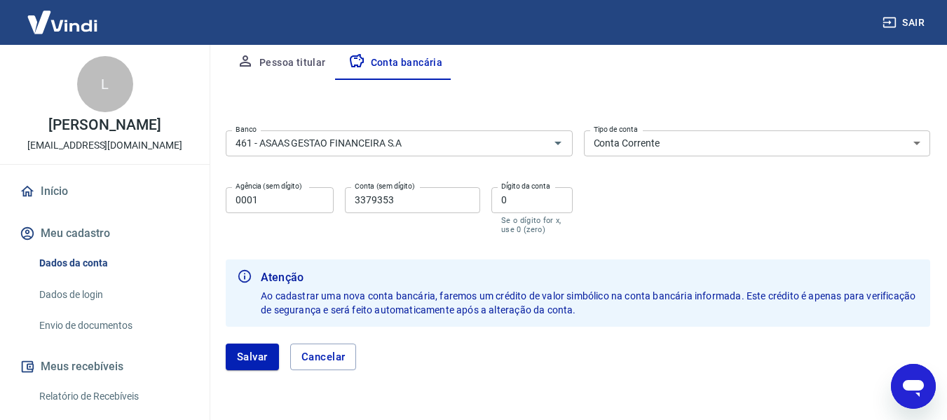
scroll to position [320, 0]
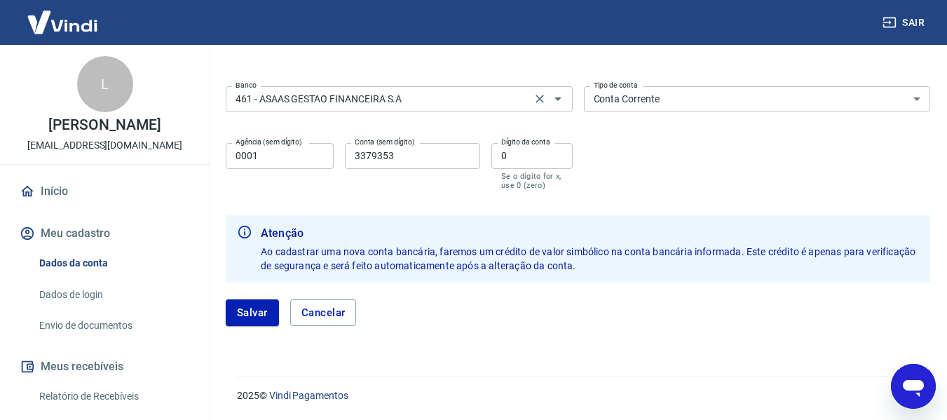
click at [362, 97] on input "461 - ASAAS GESTAO FINANCEIRA S.A" at bounding box center [378, 99] width 297 height 18
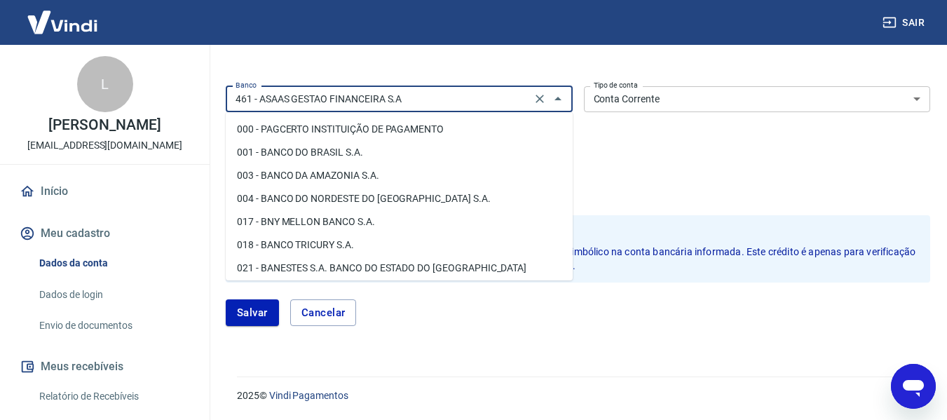
scroll to position [1547, 0]
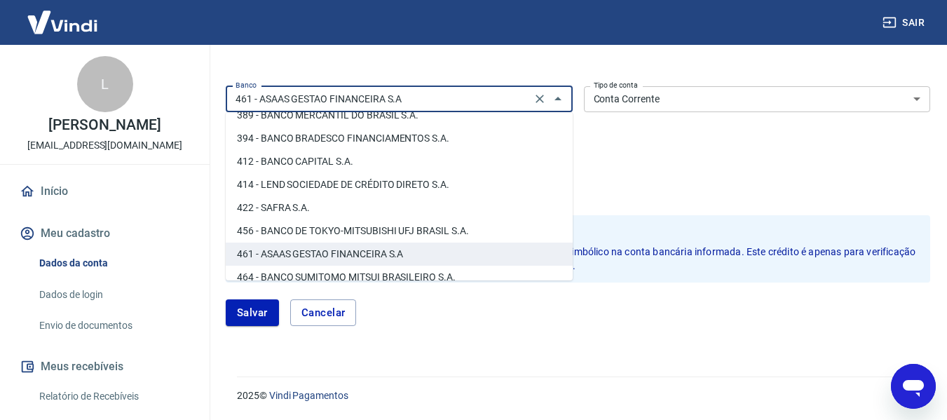
click at [653, 183] on div "Banco 461 - ASAAS GESTAO FINANCEIRA S.A Banco Tipo de conta Conta Corrente Cont…" at bounding box center [578, 137] width 705 height 112
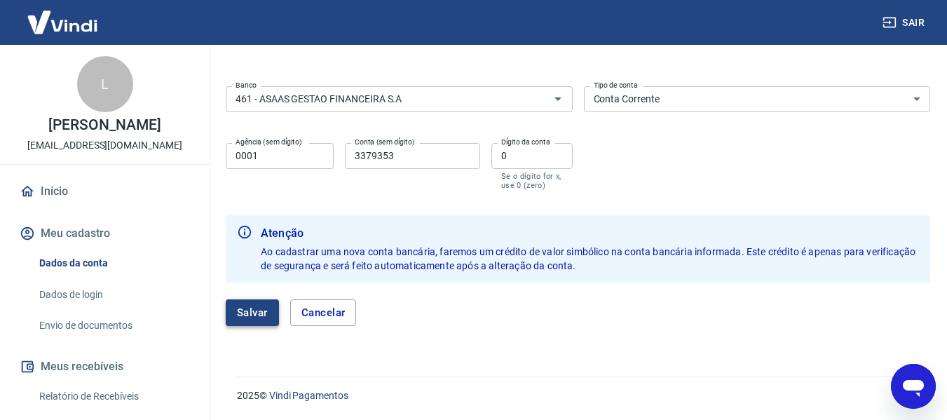
click at [263, 301] on div "Salvar Cancelar" at bounding box center [578, 313] width 705 height 60
click at [259, 305] on button "Salvar" at bounding box center [252, 312] width 53 height 27
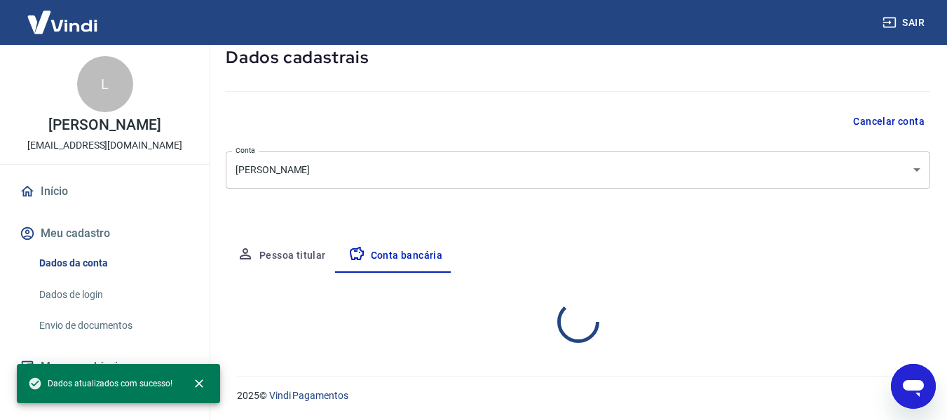
scroll to position [219, 0]
select select "1"
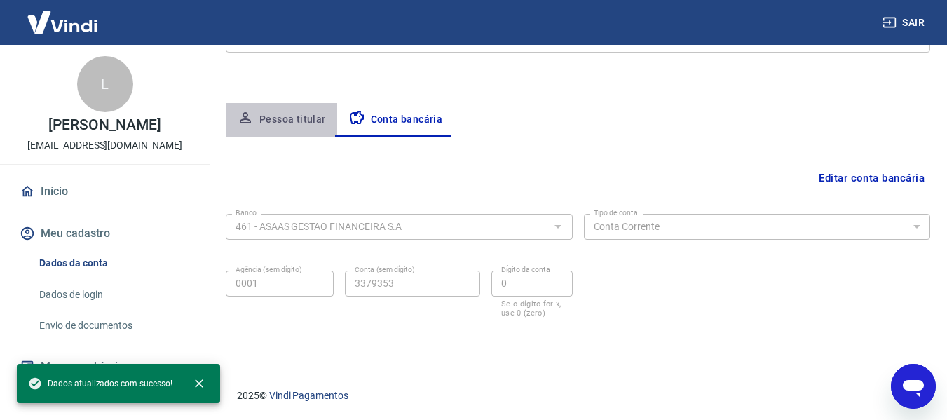
click at [283, 123] on button "Pessoa titular" at bounding box center [281, 120] width 111 height 34
select select "SP"
select select "business"
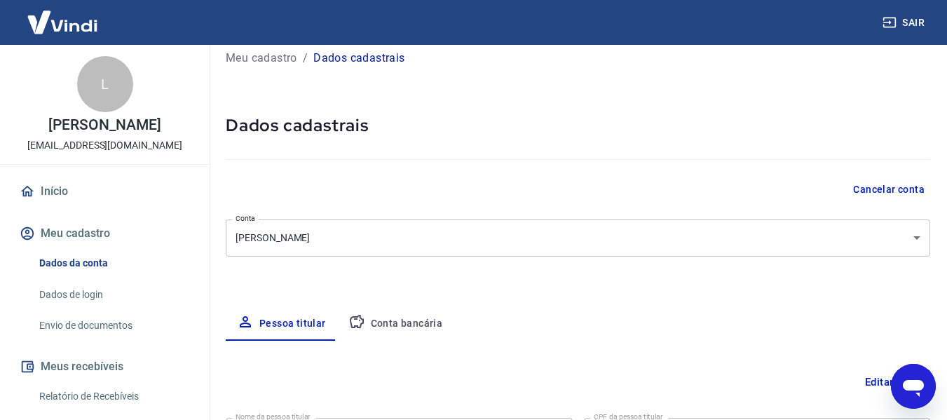
scroll to position [0, 0]
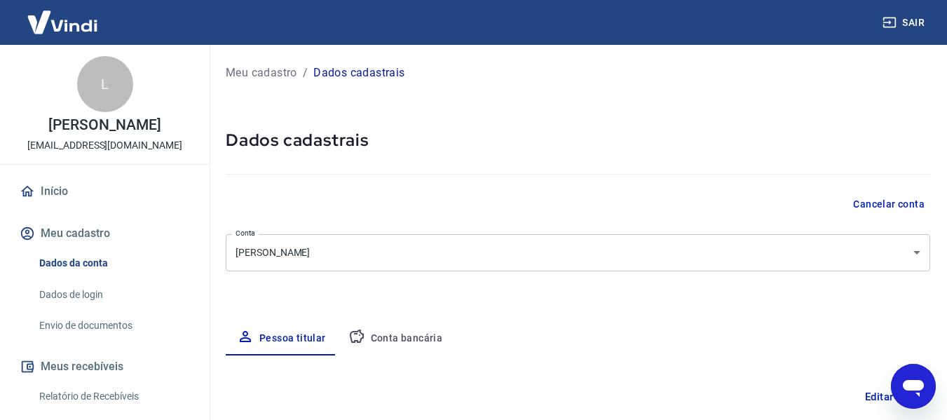
click at [264, 70] on p "Meu cadastro" at bounding box center [262, 73] width 72 height 17
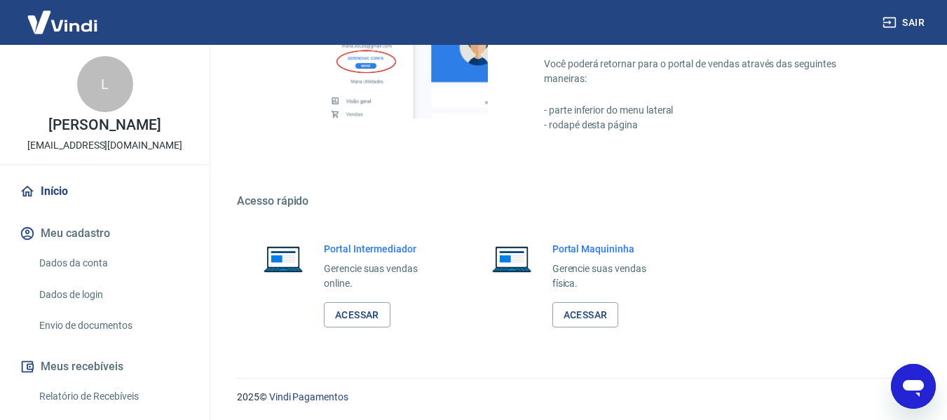
scroll to position [876, 0]
click at [88, 346] on div "Início Meu cadastro Dados da conta Dados de login Envio de documentos Meus rece…" at bounding box center [105, 382] width 210 height 412
click at [86, 321] on link "Envio de documentos" at bounding box center [113, 325] width 159 height 29
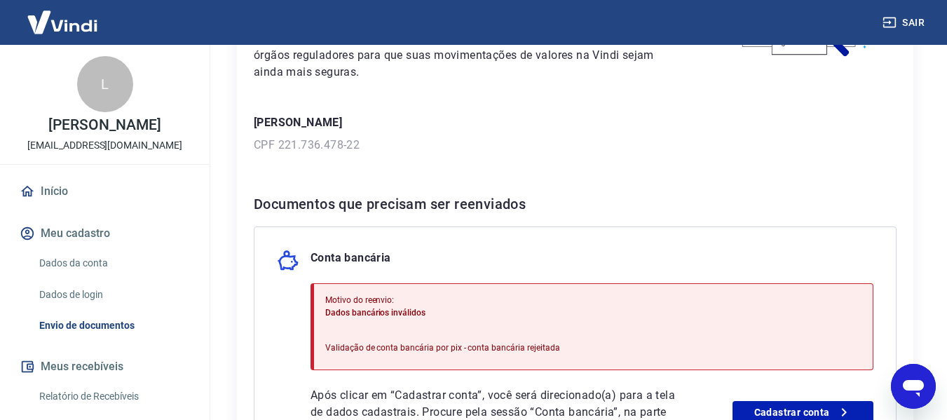
scroll to position [280, 0]
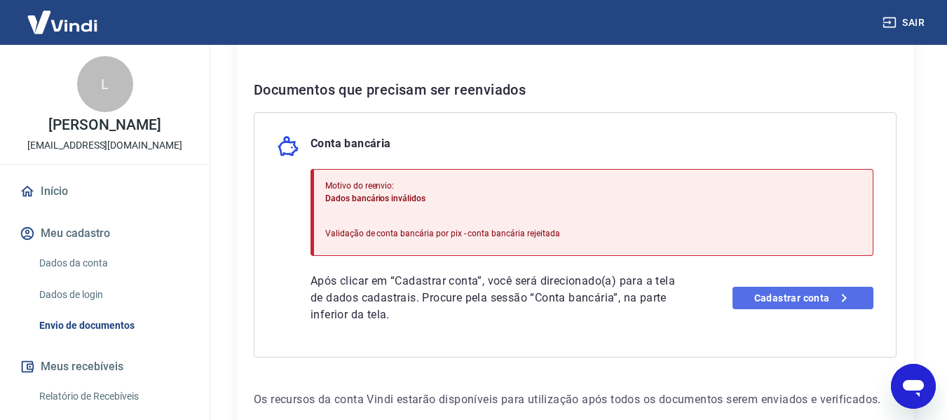
click at [787, 296] on link "Cadastrar conta" at bounding box center [803, 298] width 141 height 22
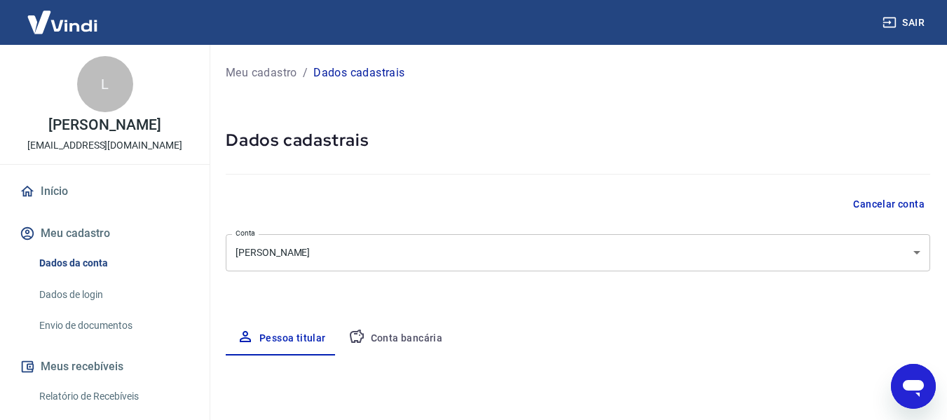
select select "SP"
select select "business"
click at [385, 338] on button "Conta bancária" at bounding box center [395, 339] width 117 height 34
select select "1"
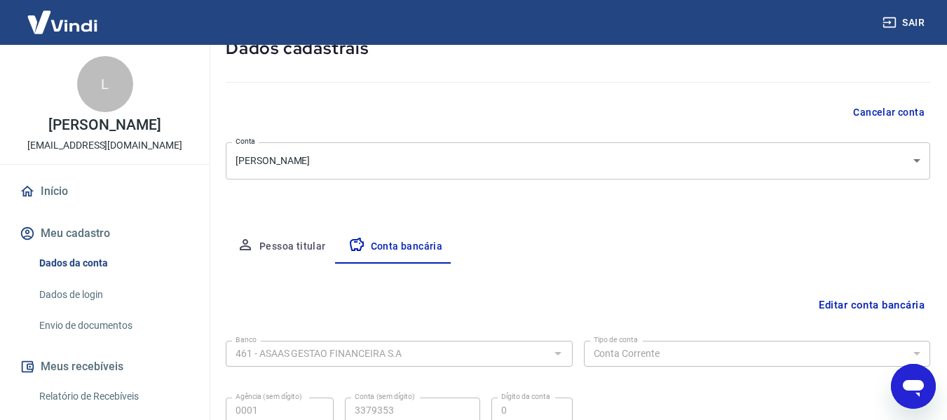
scroll to position [219, 0]
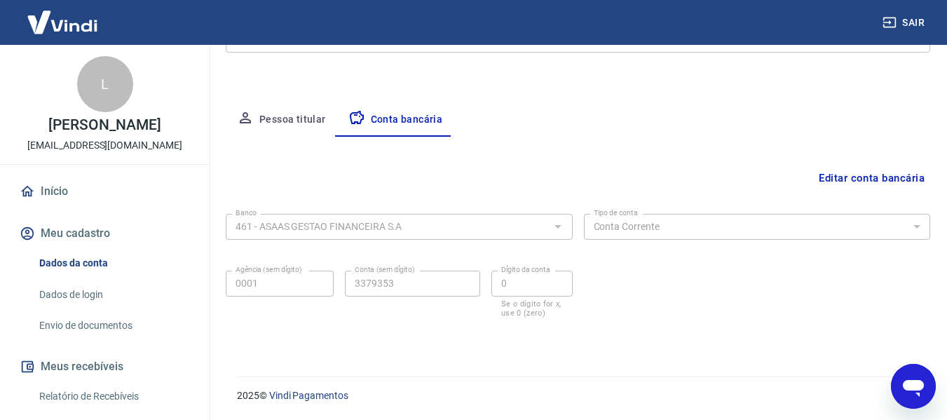
click at [867, 182] on button "Editar conta bancária" at bounding box center [871, 178] width 117 height 27
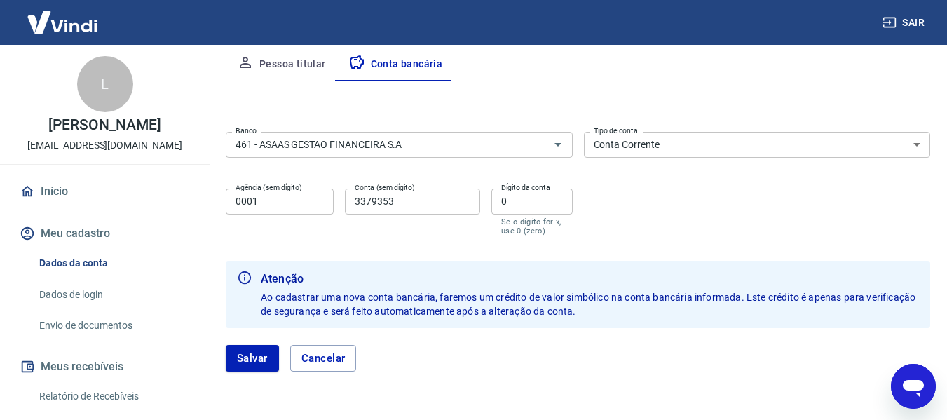
scroll to position [250, 0]
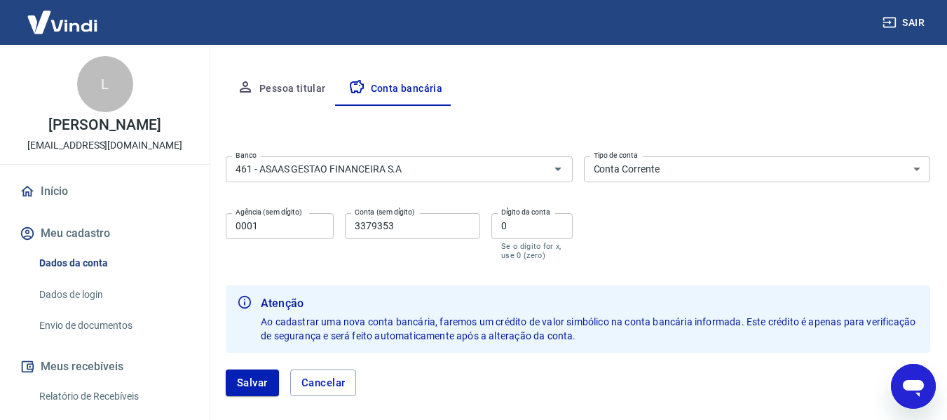
click at [379, 185] on div "Banco 461 - ASAAS GESTAO FINANCEIRA S.A Banco Tipo de conta Conta Corrente Cont…" at bounding box center [578, 207] width 705 height 112
click at [384, 170] on input "461 - ASAAS GESTAO FINANCEIRA S.A" at bounding box center [378, 170] width 297 height 18
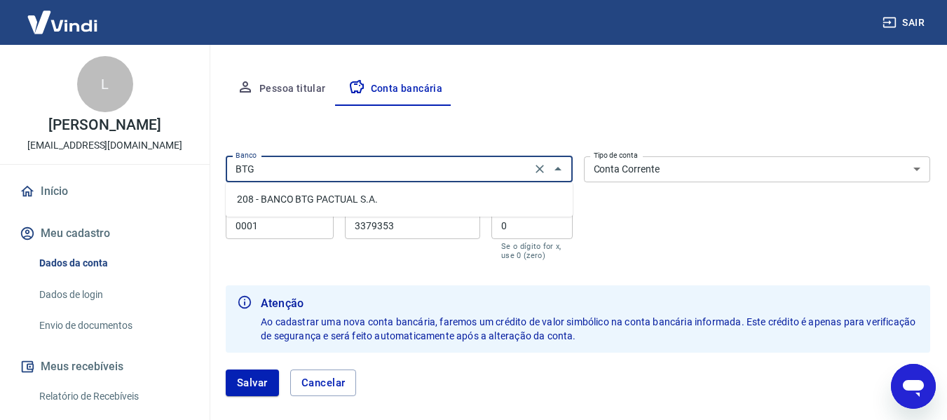
scroll to position [0, 0]
click at [388, 203] on li "208 - BANCO BTG PACTUAL S.A." at bounding box center [399, 199] width 347 height 23
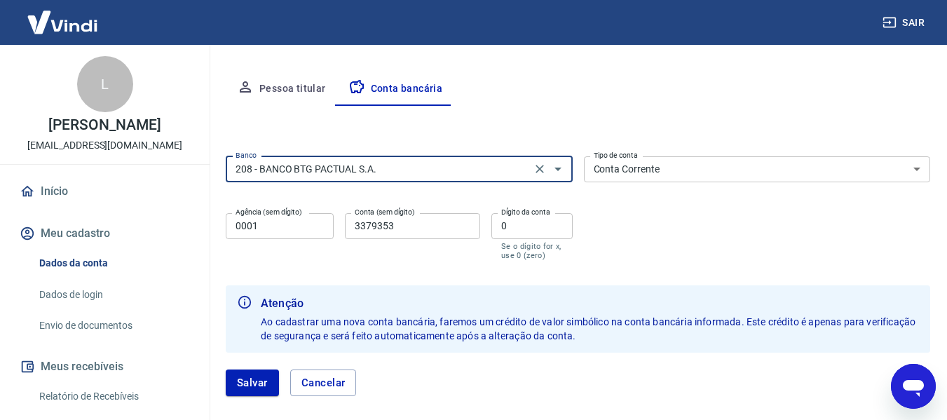
type input "208 - BANCO BTG PACTUAL S.A."
click at [255, 227] on input "0001" at bounding box center [280, 226] width 108 height 26
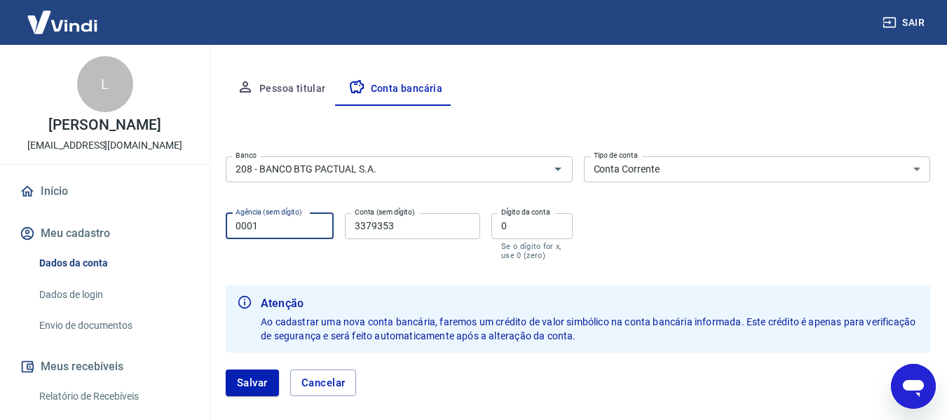
click at [255, 227] on input "0001" at bounding box center [280, 226] width 108 height 26
type input "0050"
click at [401, 227] on input "3379353" at bounding box center [412, 226] width 135 height 26
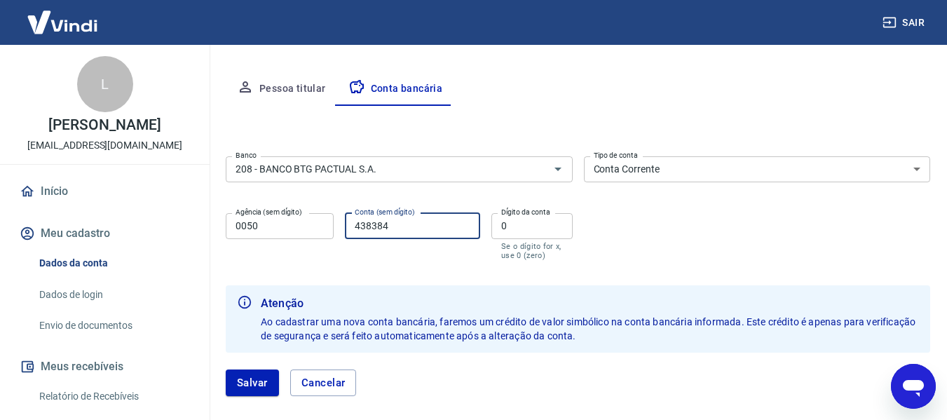
type input "438384"
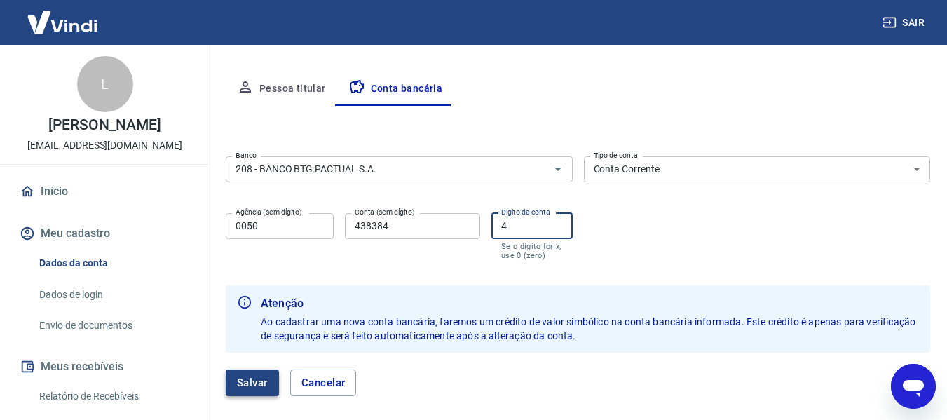
type input "4"
click at [240, 388] on button "Salvar" at bounding box center [252, 383] width 53 height 27
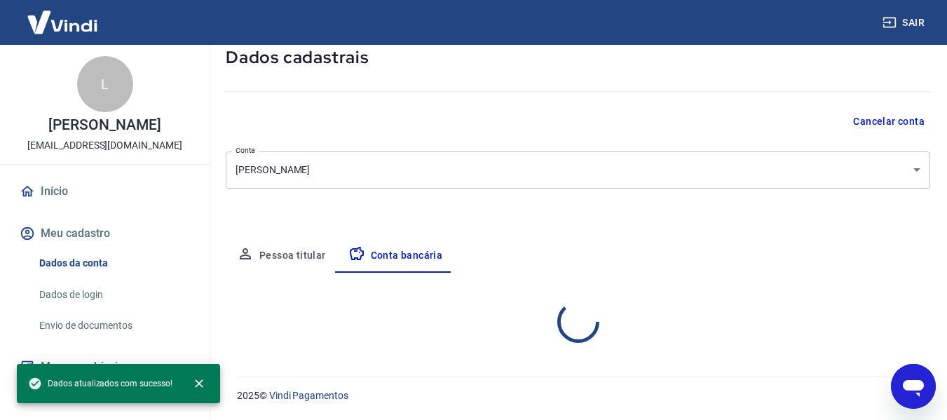
scroll to position [219, 0]
select select "1"
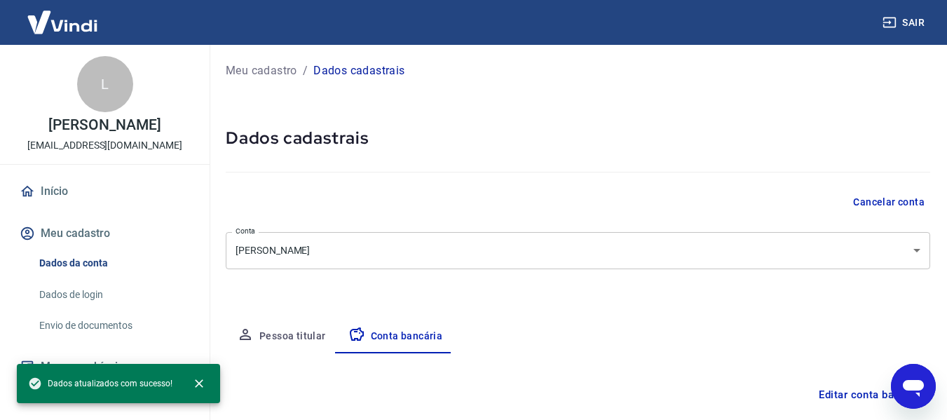
scroll to position [0, 0]
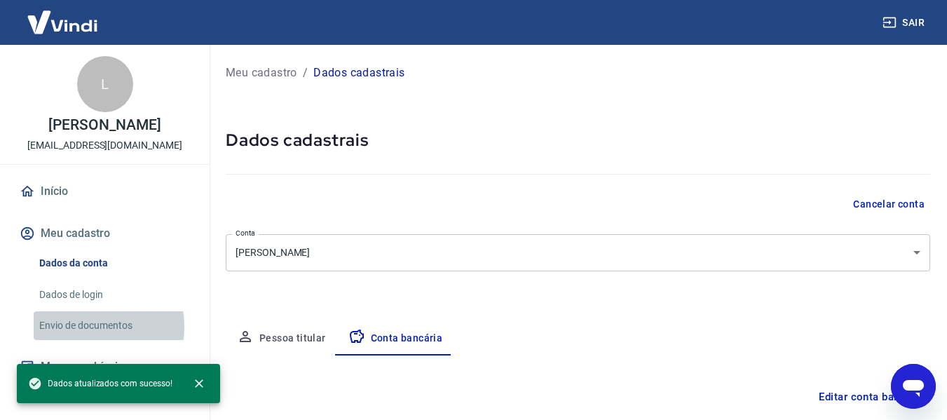
click at [83, 327] on link "Envio de documentos" at bounding box center [113, 325] width 159 height 29
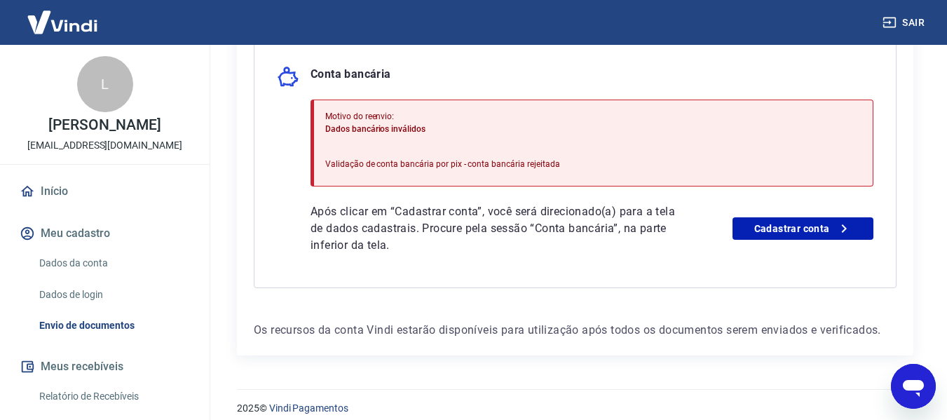
scroll to position [351, 0]
click at [778, 250] on div "Após clicar em “Cadastrar conta”, você será direcionado(a) para a tela de dados…" at bounding box center [592, 228] width 563 height 50
click at [782, 233] on link "Cadastrar conta" at bounding box center [803, 228] width 141 height 22
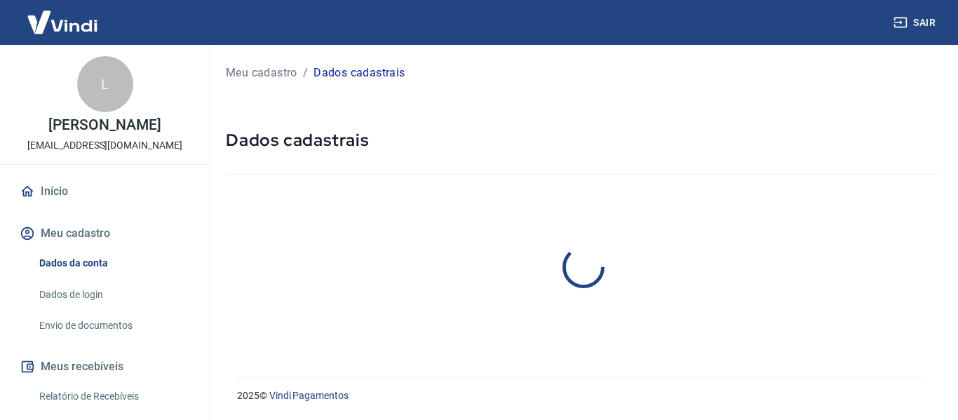
select select "SP"
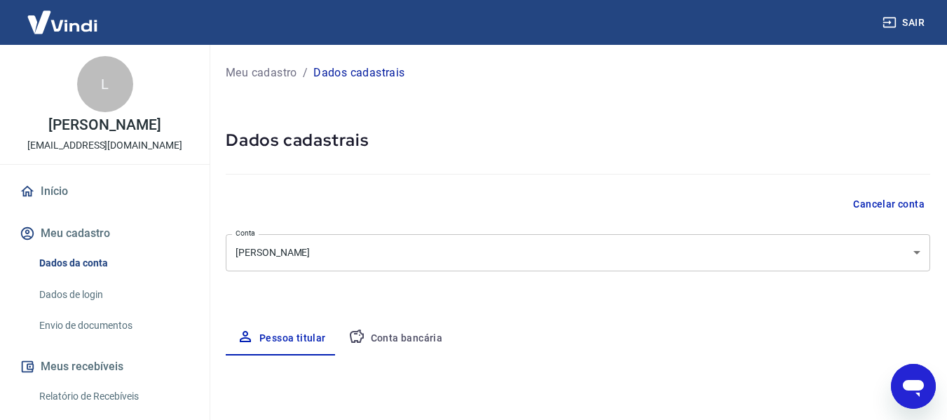
select select "business"
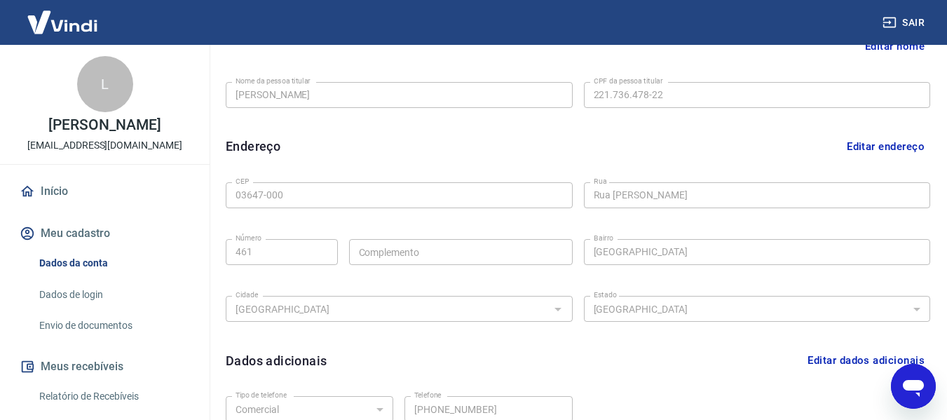
scroll to position [477, 0]
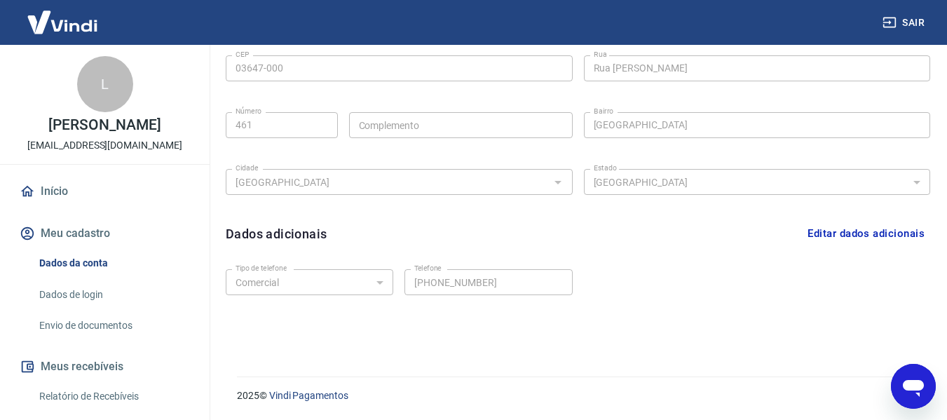
drag, startPoint x: 940, startPoint y: 395, endPoint x: 38, endPoint y: 25, distance: 975.0
click at [940, 395] on div "2025 © Vindi Pagamentos" at bounding box center [575, 390] width 744 height 60
click at [928, 388] on div "Abrir janela de mensagens" at bounding box center [914, 386] width 42 height 42
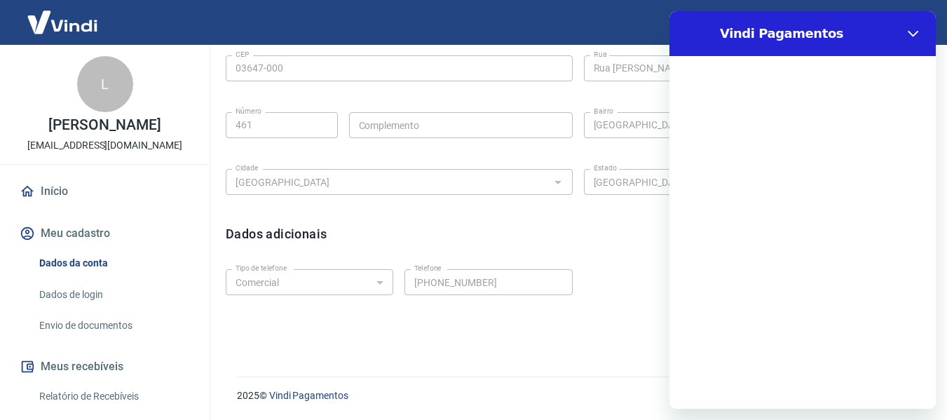
scroll to position [0, 0]
click at [86, 316] on link "Envio de documentos" at bounding box center [113, 325] width 159 height 29
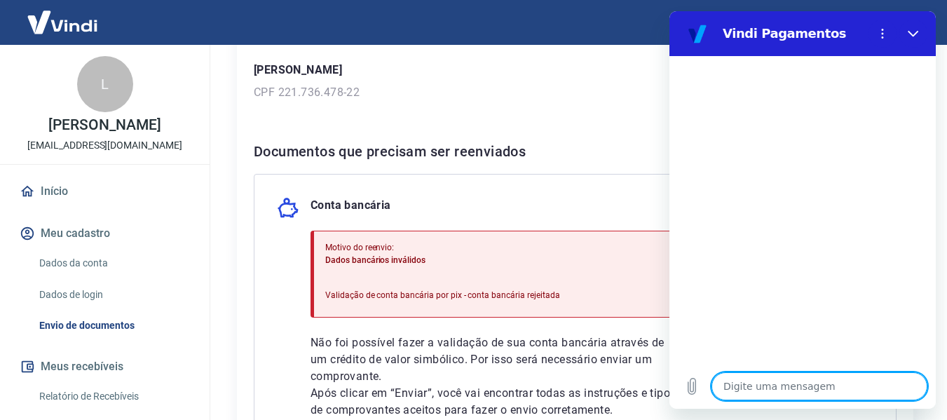
scroll to position [396, 0]
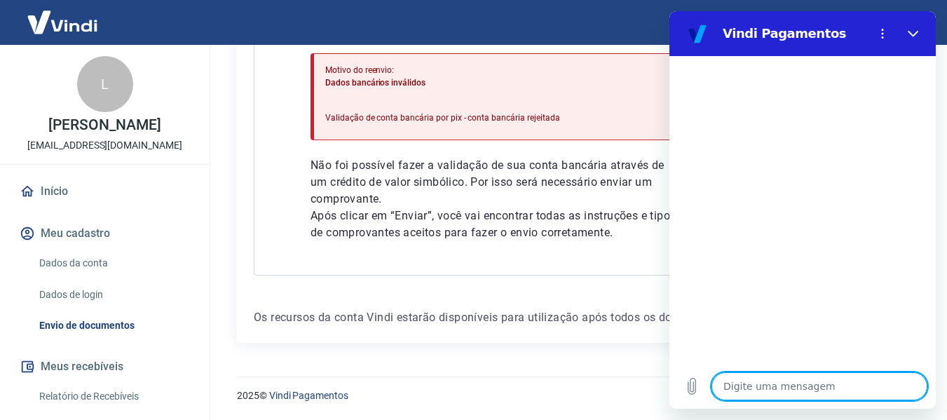
type textarea "O"
type textarea "x"
type textarea "Ol"
type textarea "x"
type textarea "Olá"
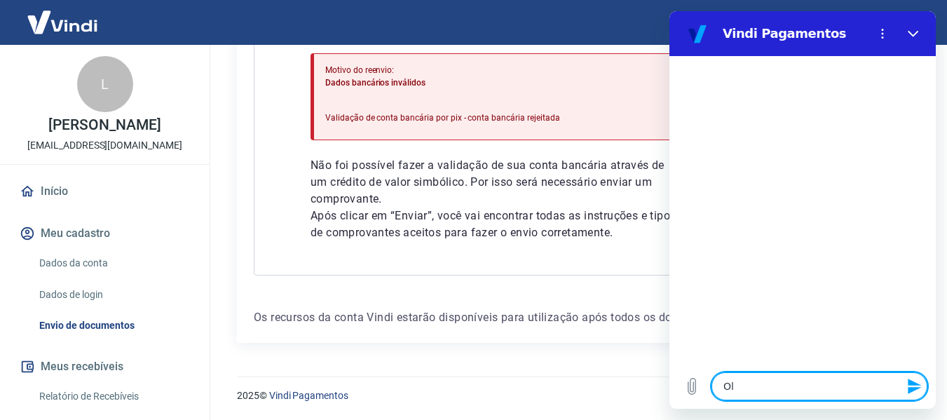
type textarea "x"
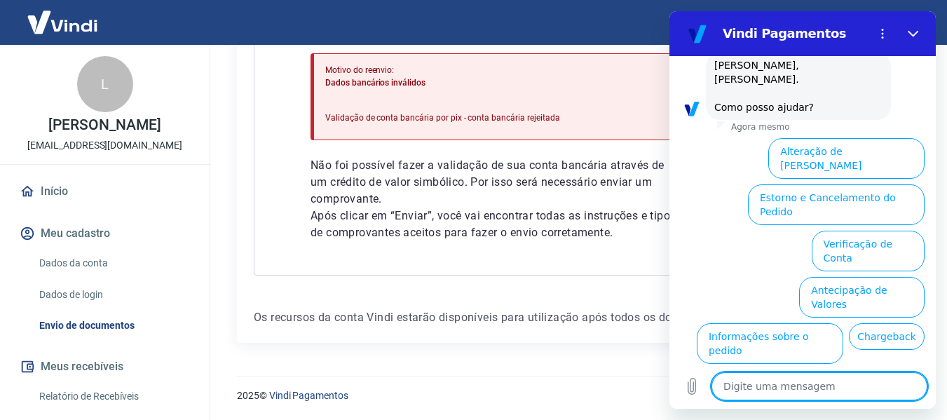
scroll to position [115, 0]
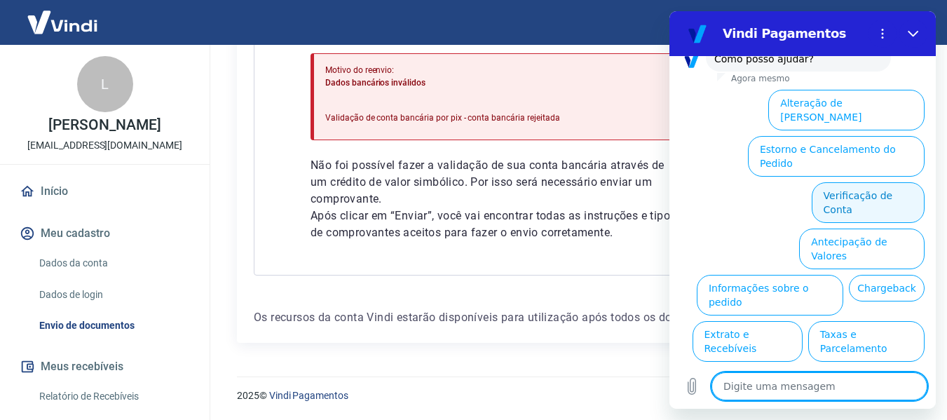
click at [849, 182] on button "Verificação de Conta" at bounding box center [868, 202] width 113 height 41
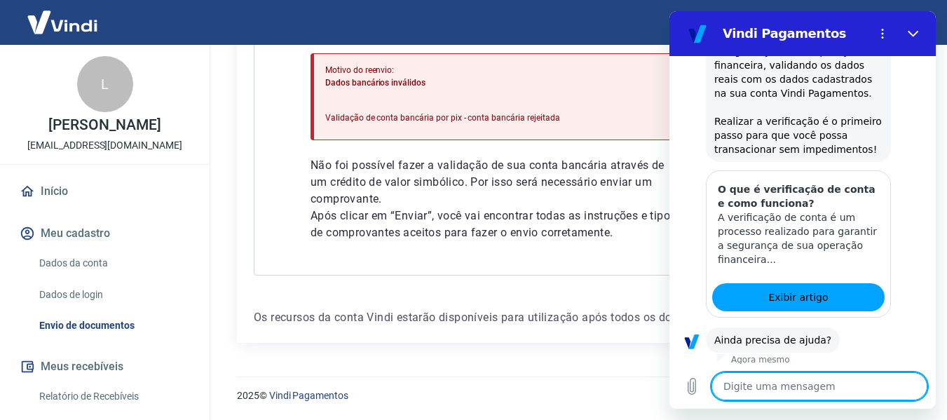
scroll to position [254, 0]
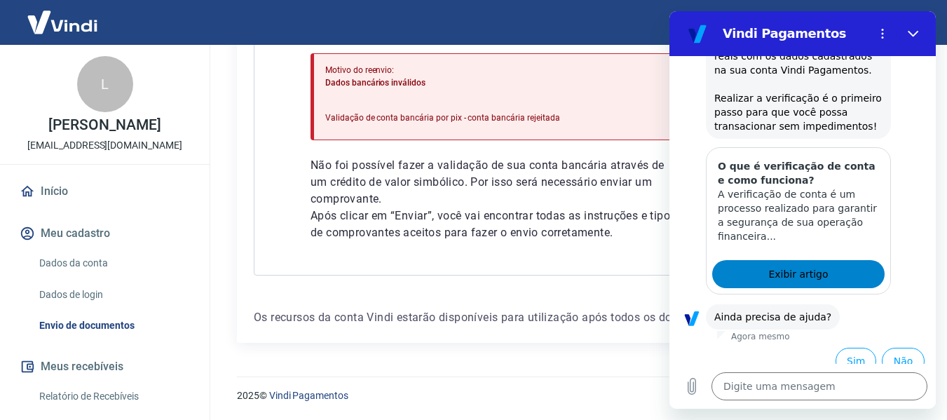
click at [774, 266] on span "Exibir artigo" at bounding box center [798, 274] width 60 height 17
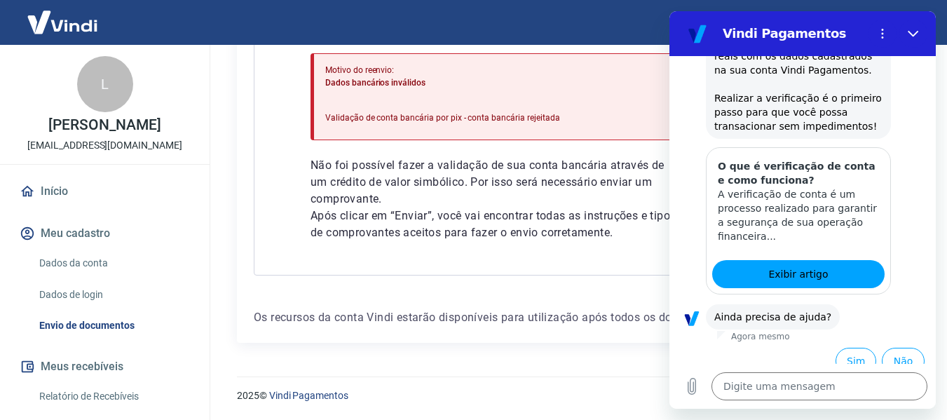
click at [900, 27] on div at bounding box center [914, 34] width 28 height 28
click at [914, 36] on icon "Fechar" at bounding box center [913, 34] width 11 height 6
type textarea "x"
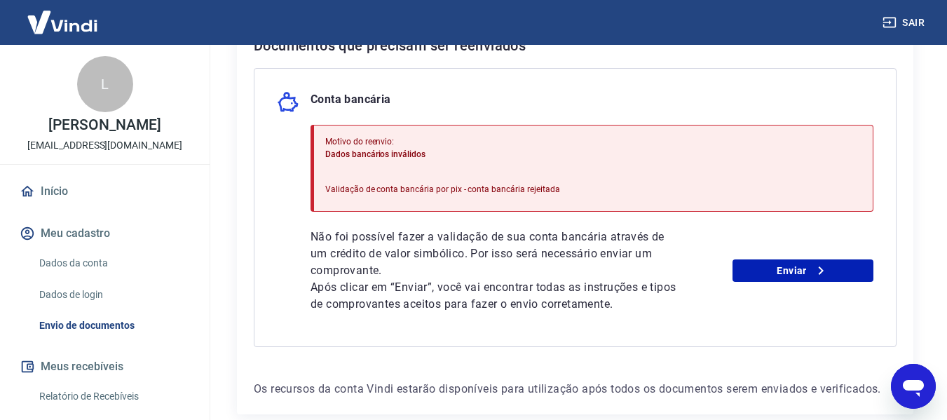
scroll to position [256, 0]
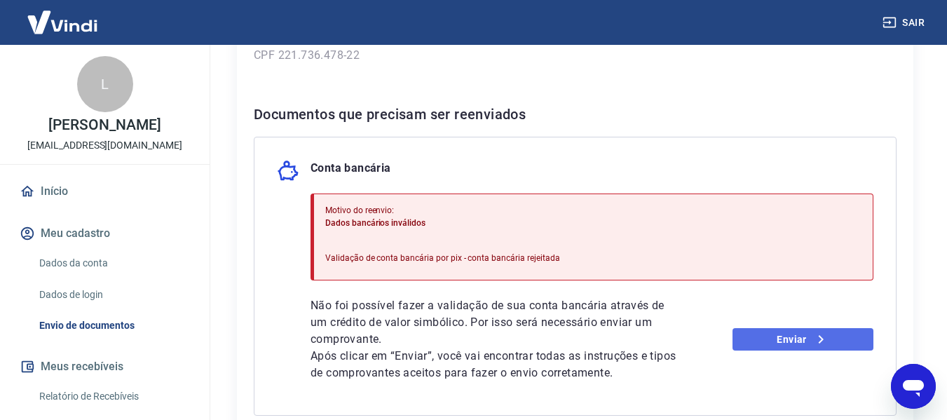
click at [800, 342] on link "Enviar" at bounding box center [803, 339] width 141 height 22
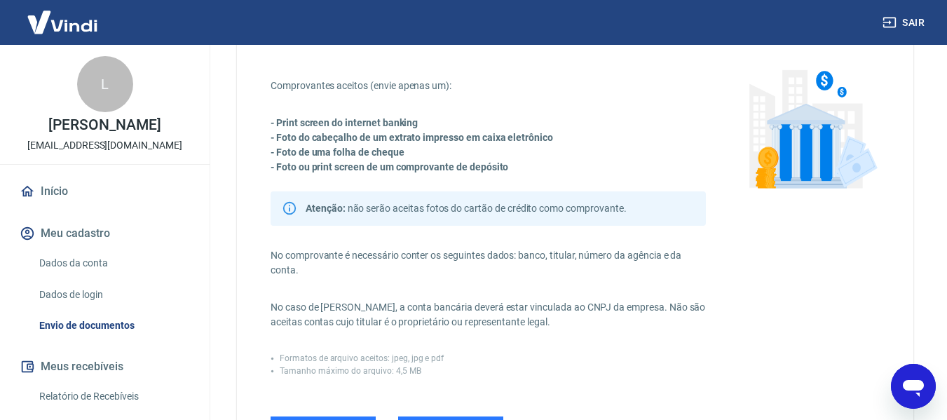
scroll to position [210, 0]
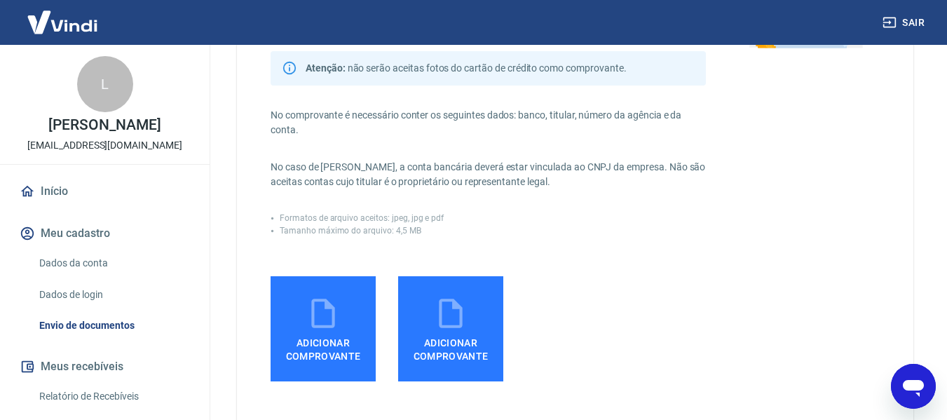
click at [329, 316] on icon at bounding box center [323, 313] width 35 height 35
click at [0, 0] on input "Adicionar comprovante" at bounding box center [0, 0] width 0 height 0
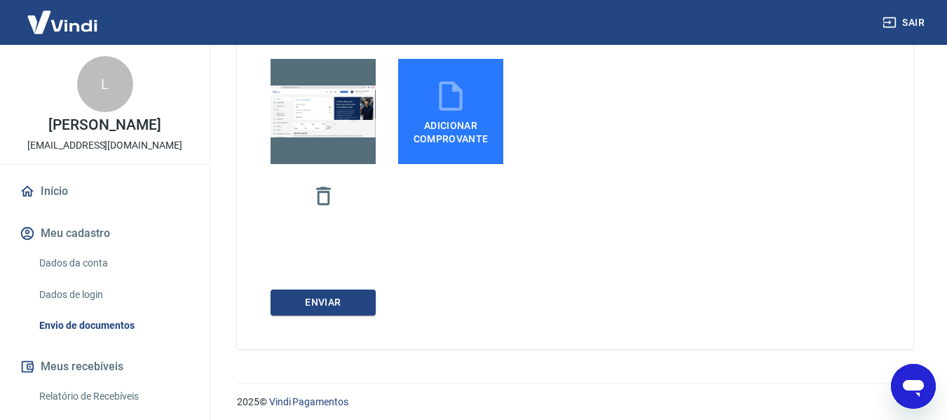
scroll to position [434, 0]
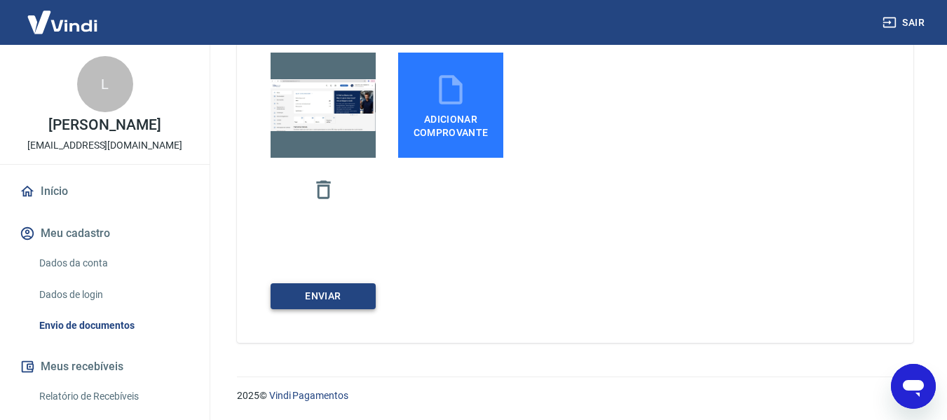
click at [362, 287] on button "ENVIAR" at bounding box center [323, 296] width 105 height 26
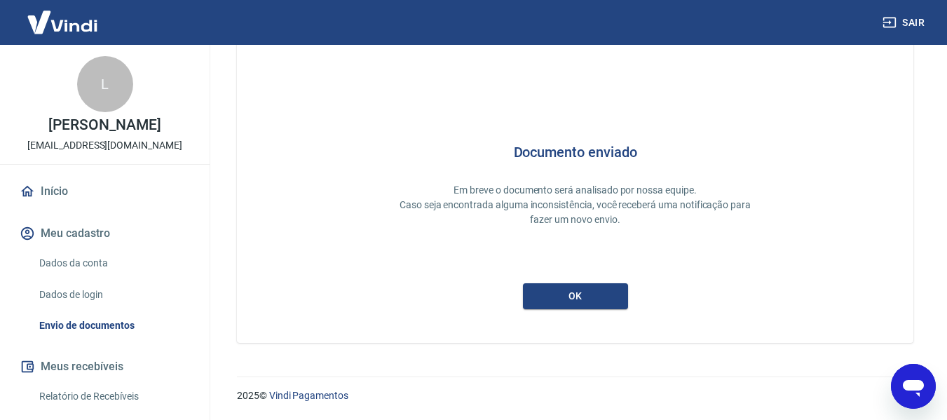
scroll to position [67, 0]
click at [572, 290] on button "ok" at bounding box center [575, 296] width 105 height 26
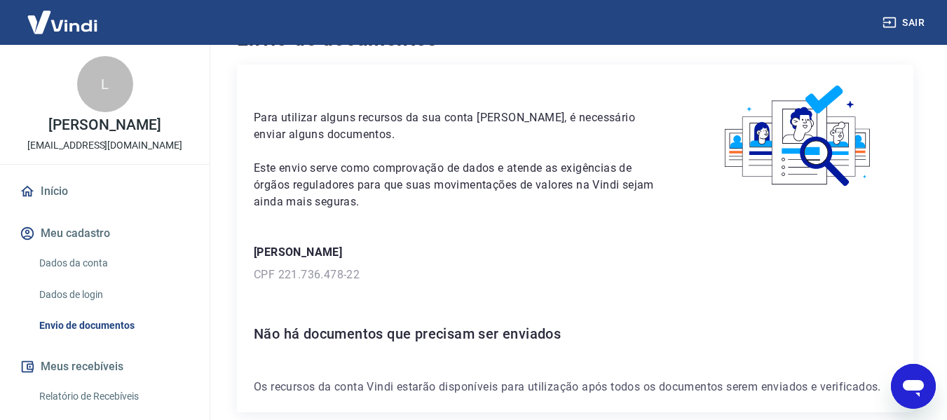
scroll to position [36, 0]
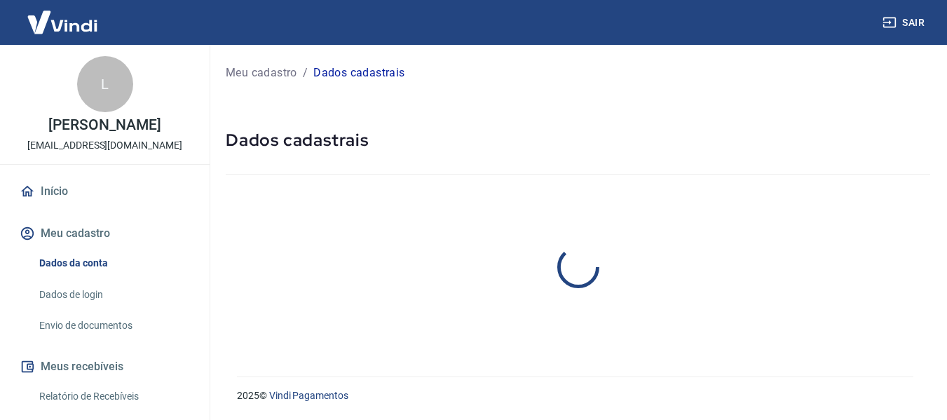
select select "SP"
select select "business"
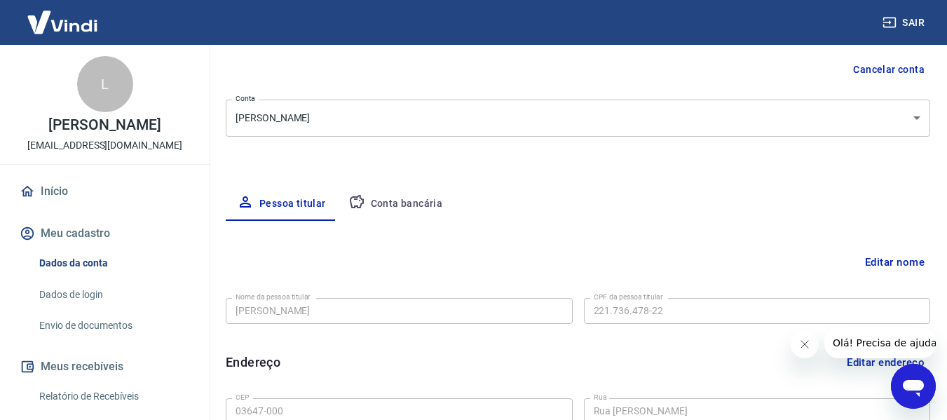
scroll to position [127, 0]
